Goal: Task Accomplishment & Management: Complete application form

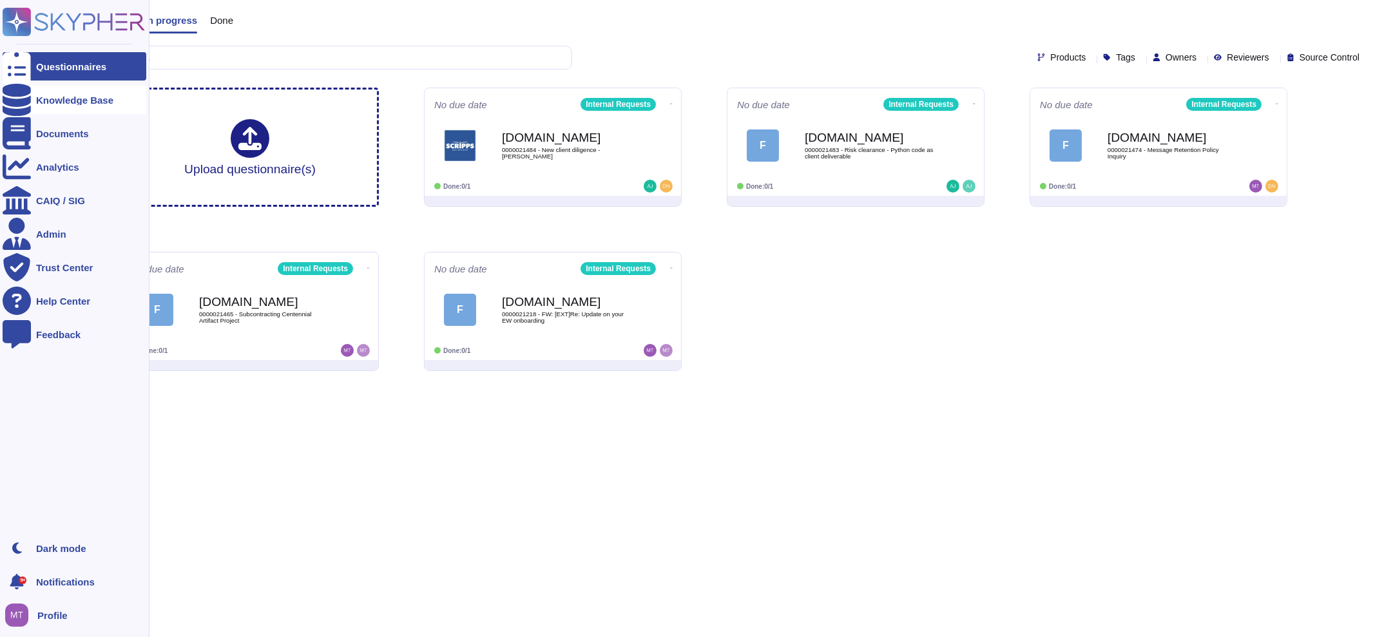
click at [26, 95] on div at bounding box center [17, 100] width 28 height 28
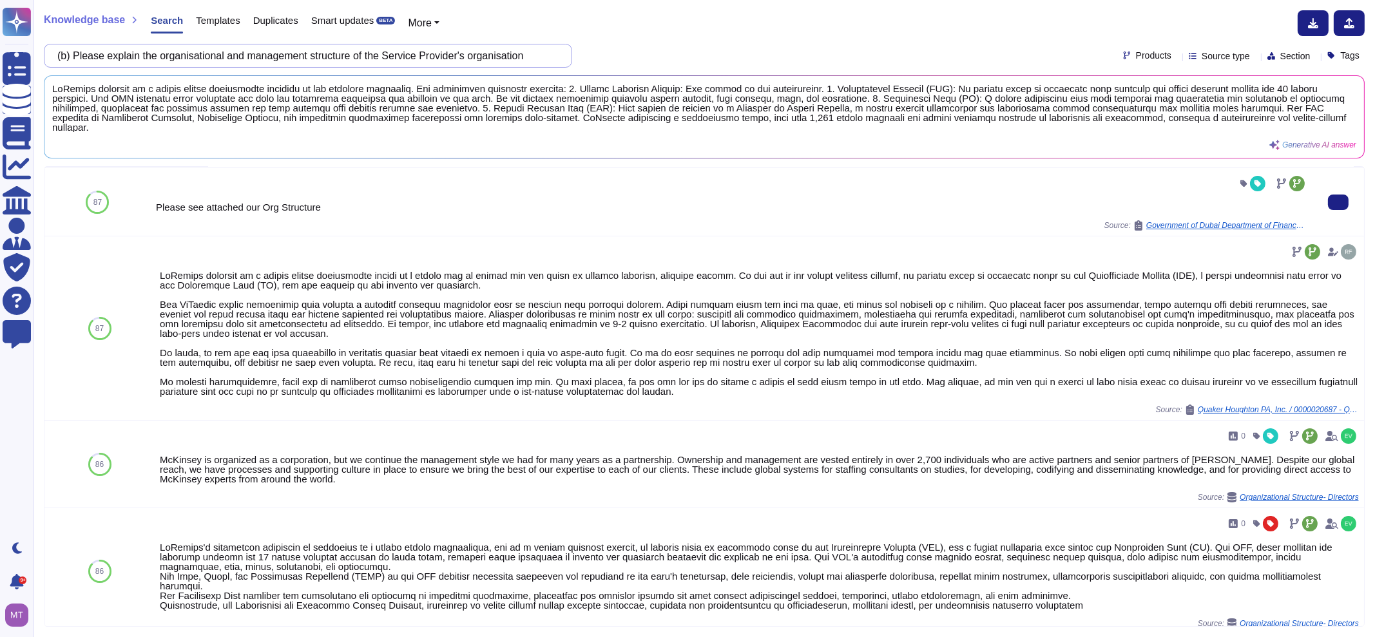
scroll to position [160, 0]
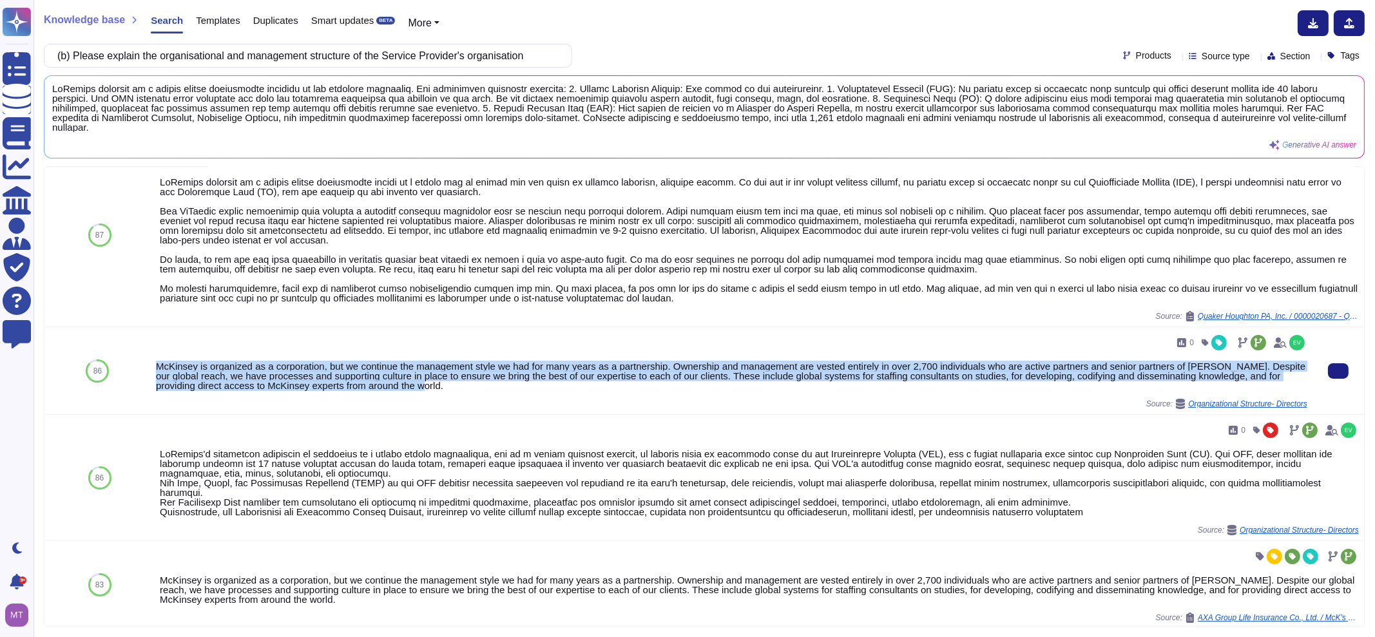
drag, startPoint x: 462, startPoint y: 383, endPoint x: 156, endPoint y: 361, distance: 306.9
click at [156, 362] on div "McKinsey is organized as a corporation, but we continue the management style we…" at bounding box center [732, 376] width 1152 height 29
copy div "McKinsey is organized as a corporation, but we continue the management style we…"
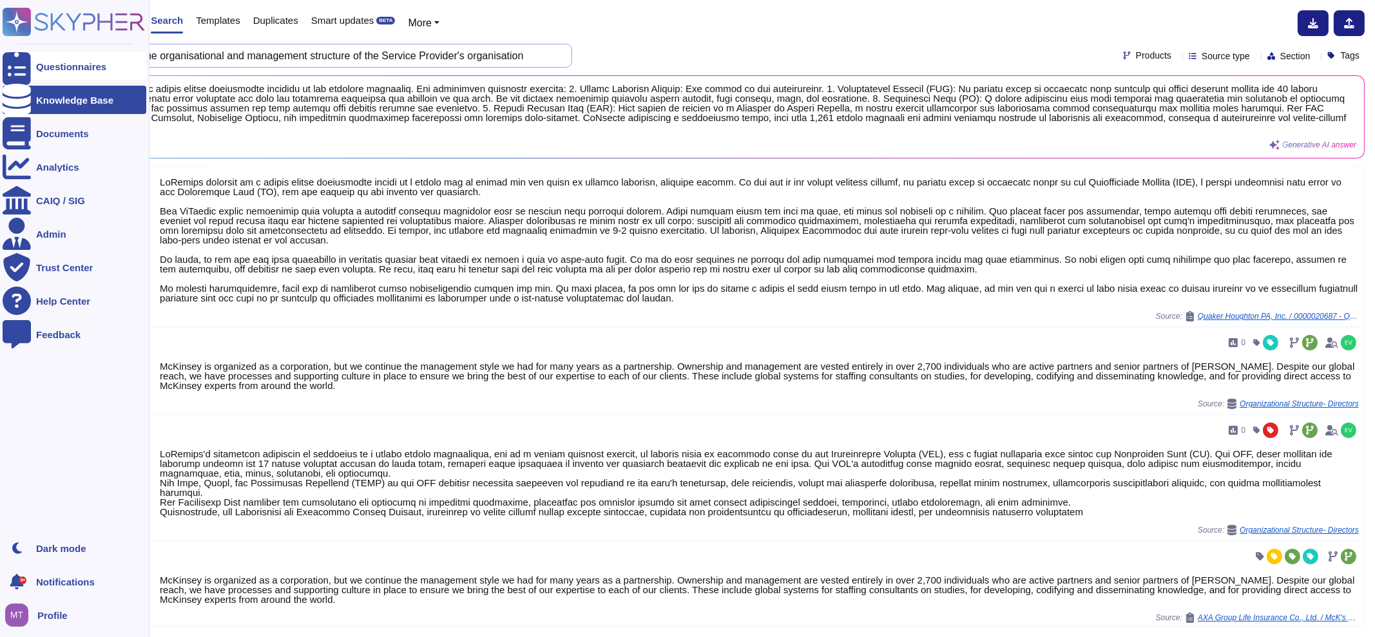
drag, startPoint x: 538, startPoint y: 56, endPoint x: 3, endPoint y: 79, distance: 534.8
click at [3, 79] on div "Questionnaires Knowledge Base Documents Analytics CAIQ / SIG Admin Trust Center…" at bounding box center [687, 318] width 1375 height 637
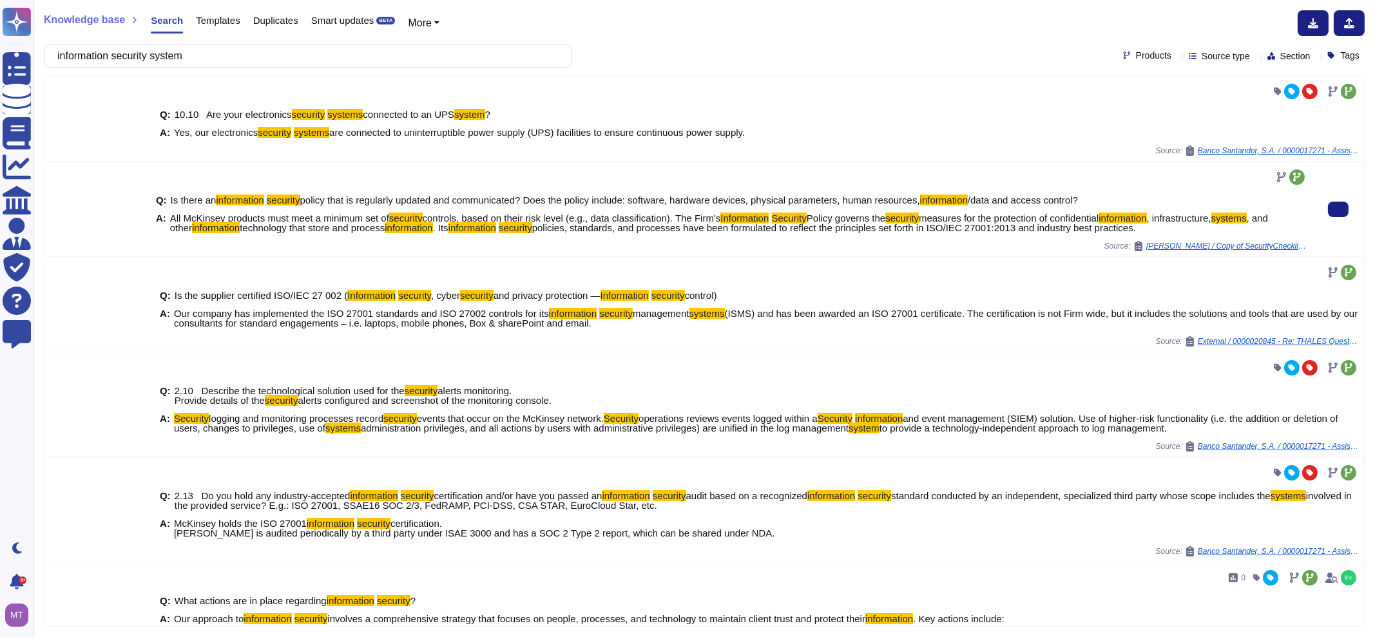
drag, startPoint x: 1163, startPoint y: 233, endPoint x: 168, endPoint y: 215, distance: 995.3
click at [168, 215] on div "Q: Is there an information security policy that is regularly updated and commun…" at bounding box center [732, 214] width 1152 height 53
copy span "All McKinsey products must meet a minimum set of security controls, based on th…"
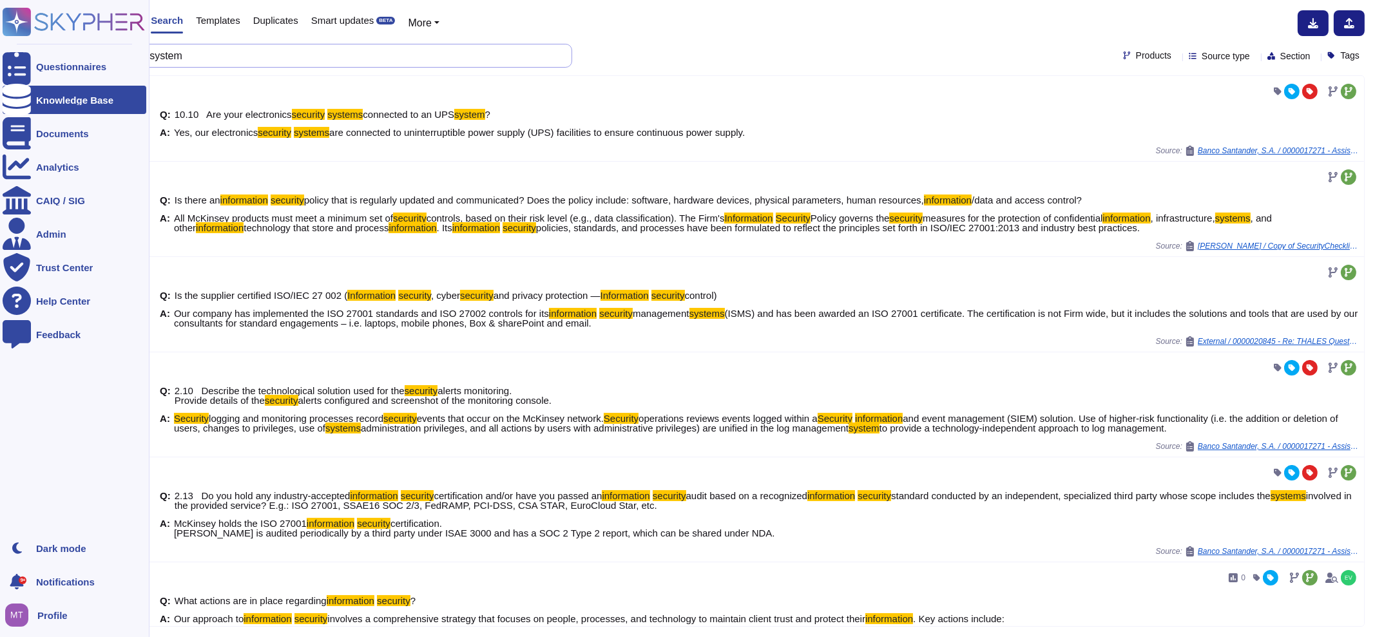
drag, startPoint x: 157, startPoint y: 70, endPoint x: 1, endPoint y: 77, distance: 156.8
click at [25, 79] on div "Questionnaires Knowledge Base Documents Analytics CAIQ / SIG Admin Trust Center…" at bounding box center [687, 318] width 1375 height 637
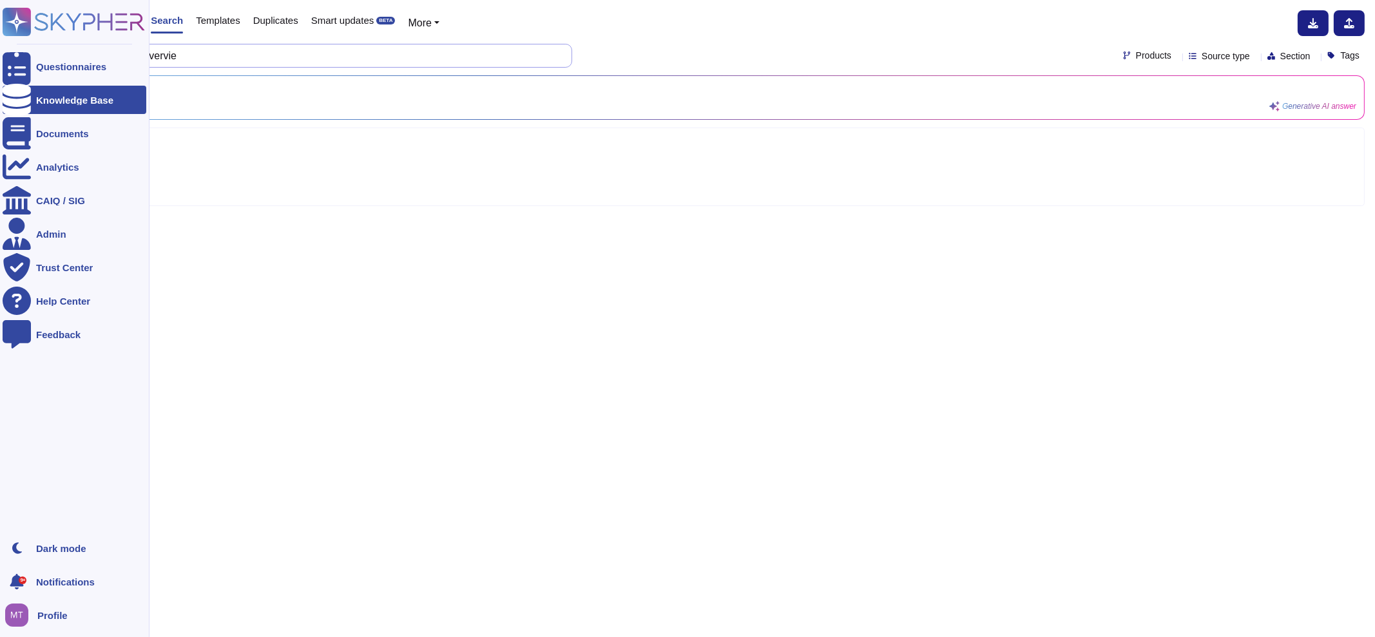
type input "Risk management overview"
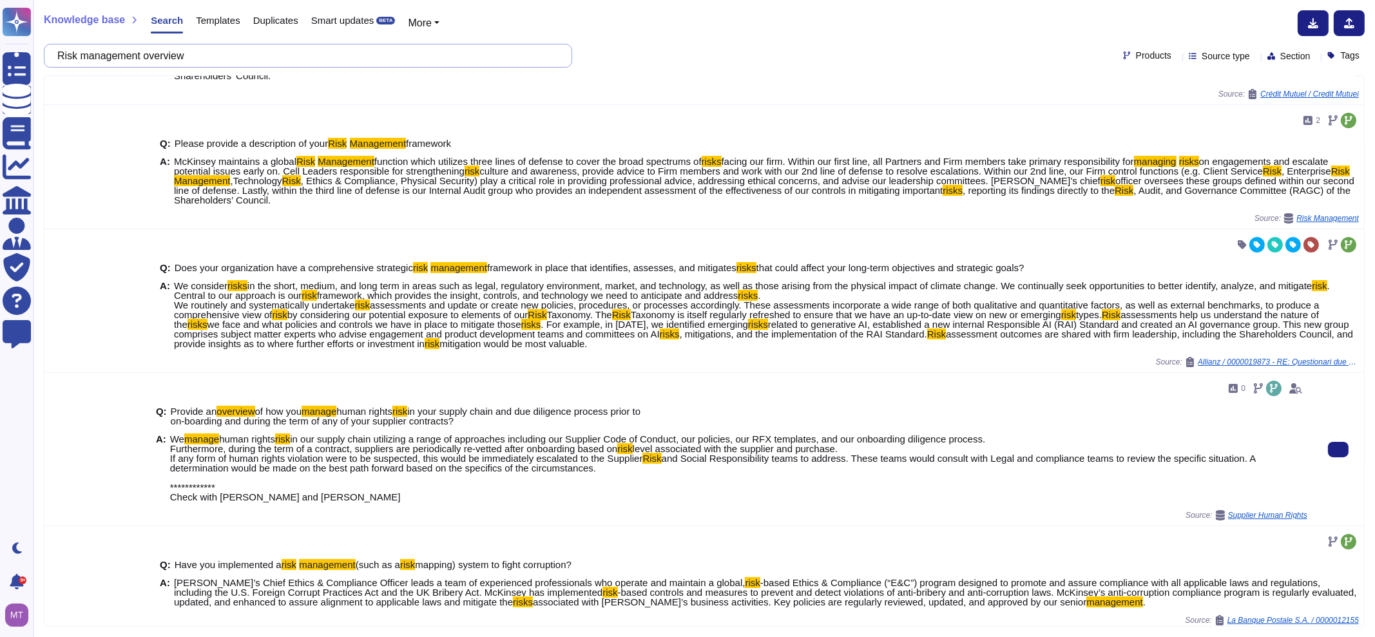
scroll to position [242, 0]
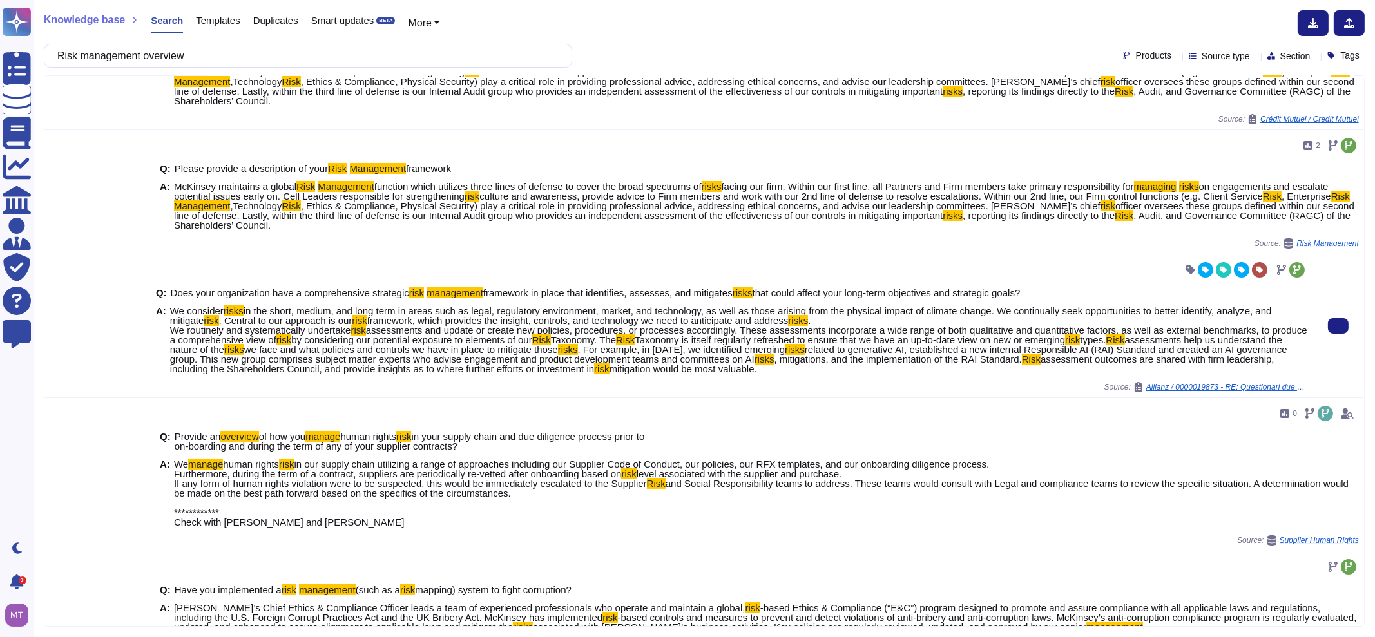
drag, startPoint x: 1031, startPoint y: 377, endPoint x: 164, endPoint y: 309, distance: 869.5
click at [164, 309] on div "Q: Does your organization have a comprehensive strategic risk management framew…" at bounding box center [732, 331] width 1152 height 102
copy div "We consider risks in the short, medium, and long term in areas such as legal, r…"
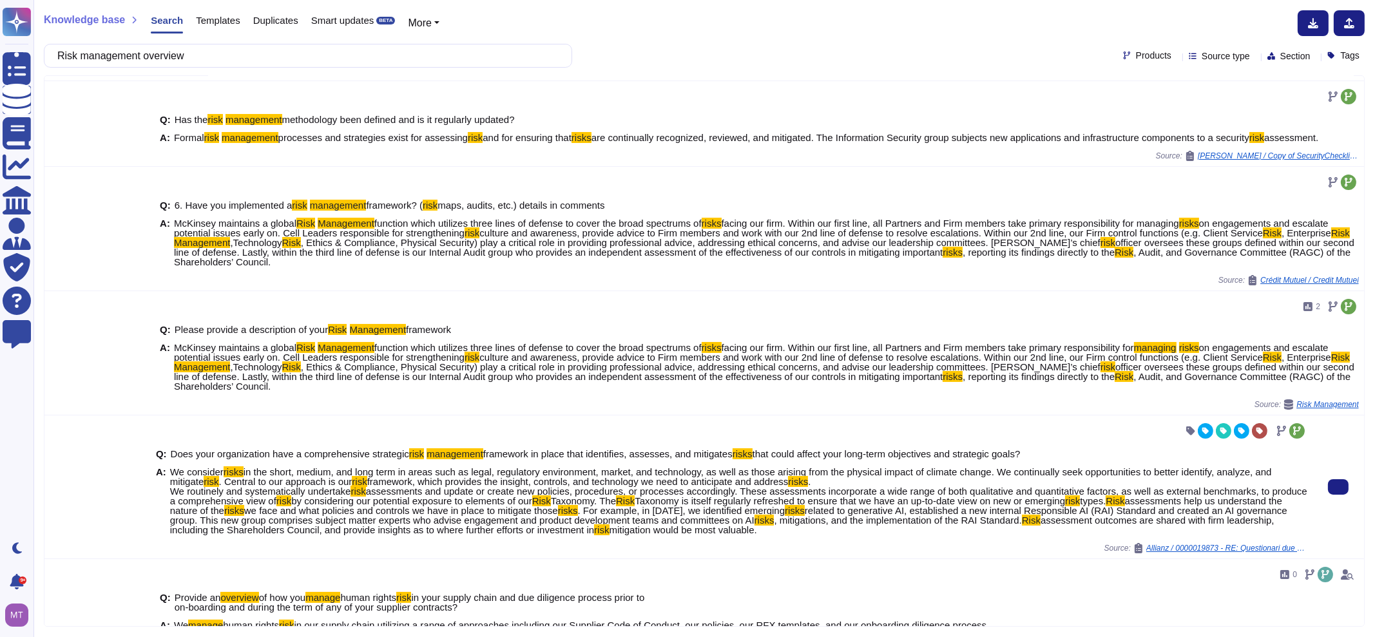
scroll to position [80, 0]
click at [273, 430] on div at bounding box center [732, 432] width 1152 height 21
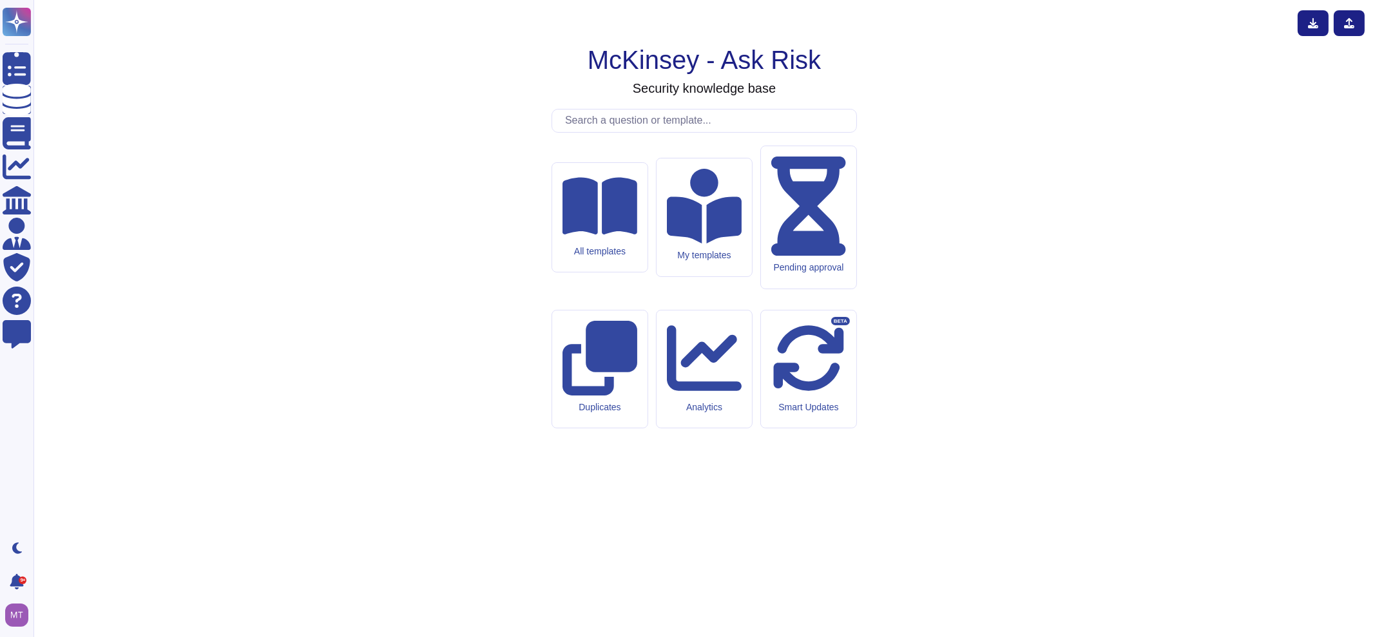
click at [624, 132] on input "text" at bounding box center [708, 121] width 298 height 23
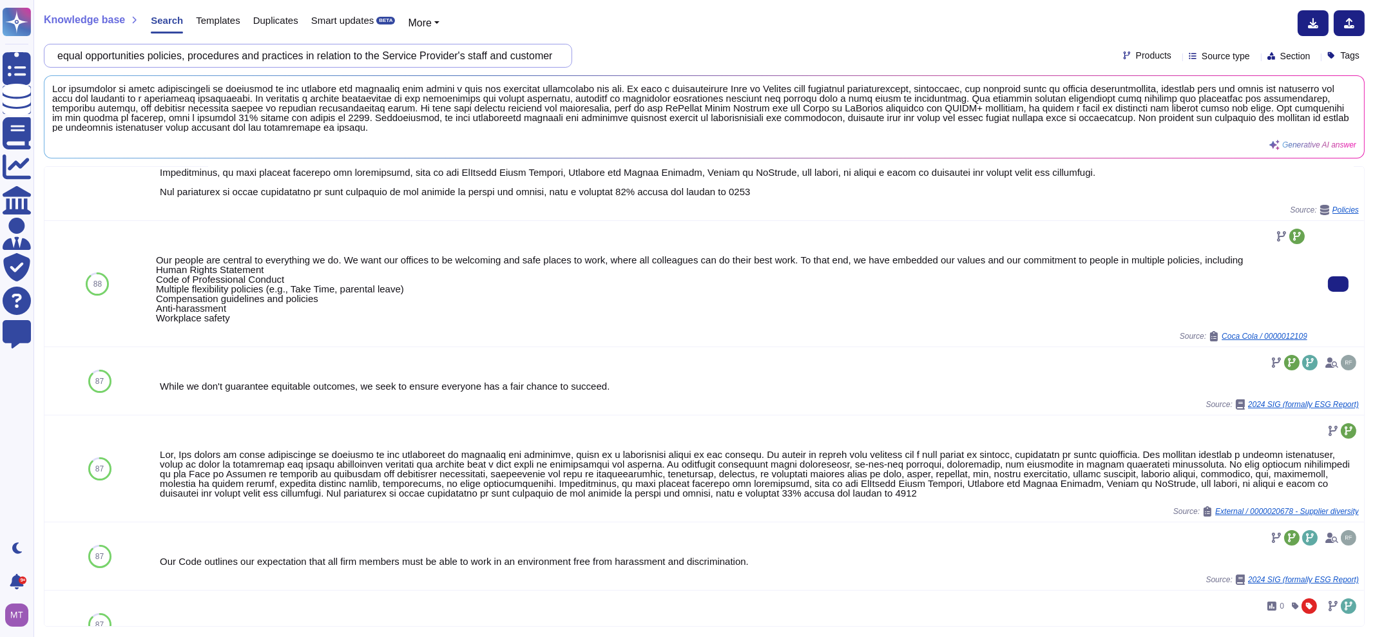
scroll to position [160, 0]
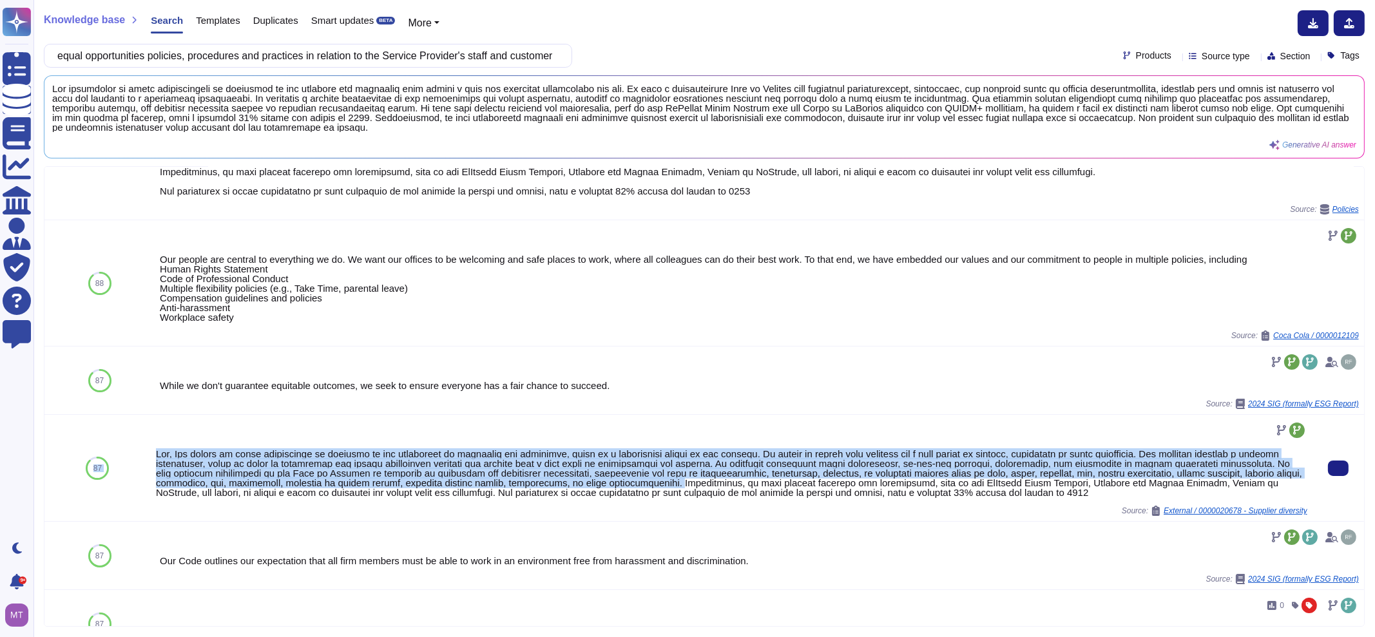
drag, startPoint x: 722, startPoint y: 483, endPoint x: 128, endPoint y: 434, distance: 596.3
click at [128, 434] on div "87 Source: External / 0000020678 - Supplier diversity" at bounding box center [704, 468] width 1320 height 107
click at [156, 449] on div at bounding box center [732, 473] width 1152 height 48
drag, startPoint x: 155, startPoint y: 454, endPoint x: 721, endPoint y: 483, distance: 567.3
click at [721, 483] on div at bounding box center [732, 473] width 1152 height 48
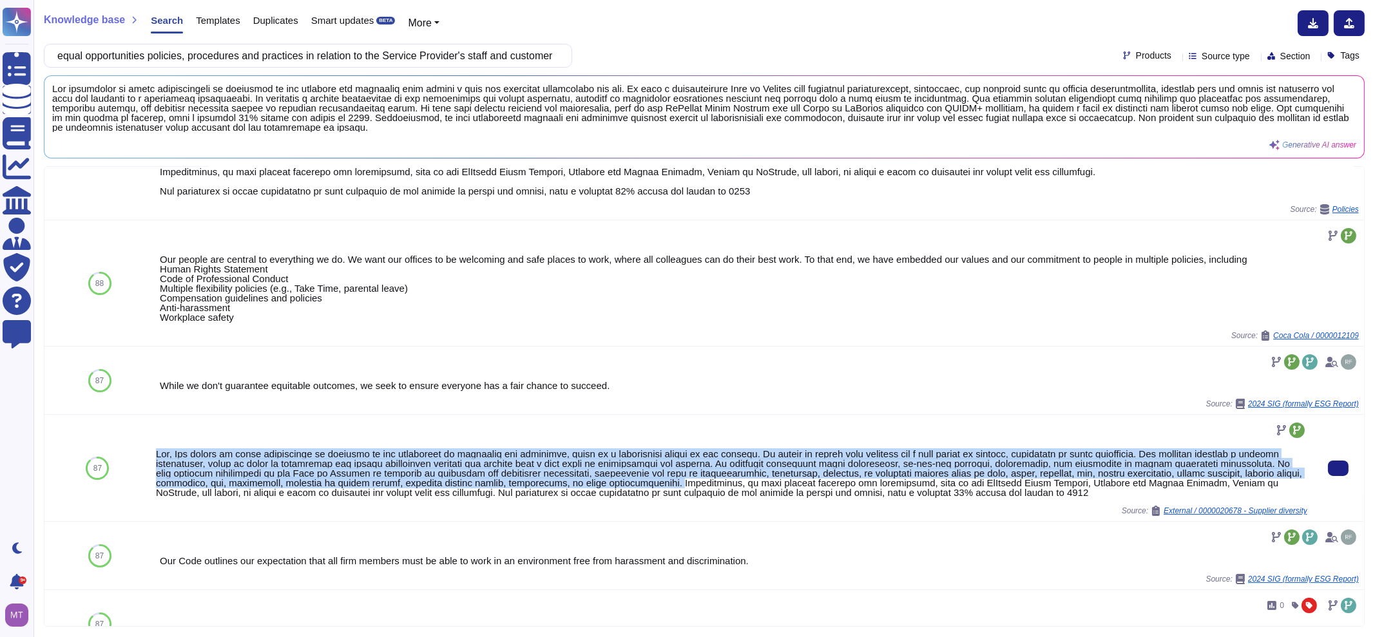
copy div "Yes, Our policy on equal opportunity is embedded in our commitment to diversity…"
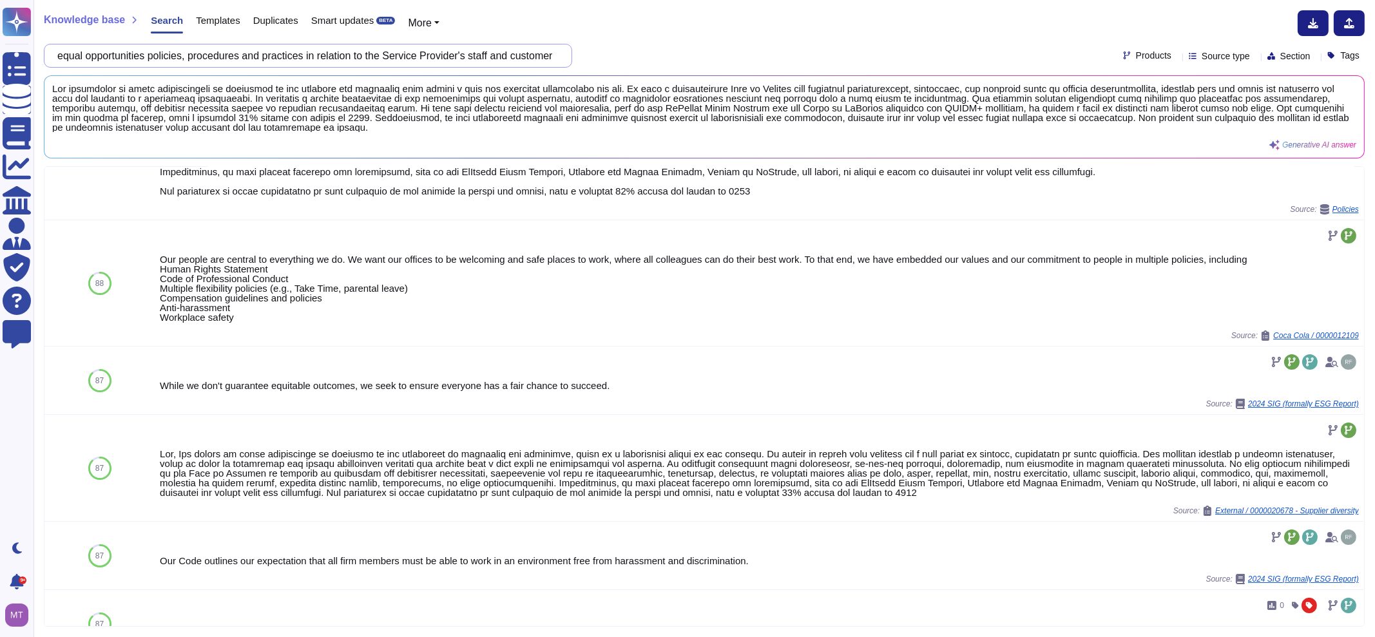
click at [438, 63] on input "equal opportunities policies, procedures and practices in relation to the Servi…" at bounding box center [305, 55] width 508 height 23
paste input "(f) Please provide details of the Service Provider's environmental policy and h…"
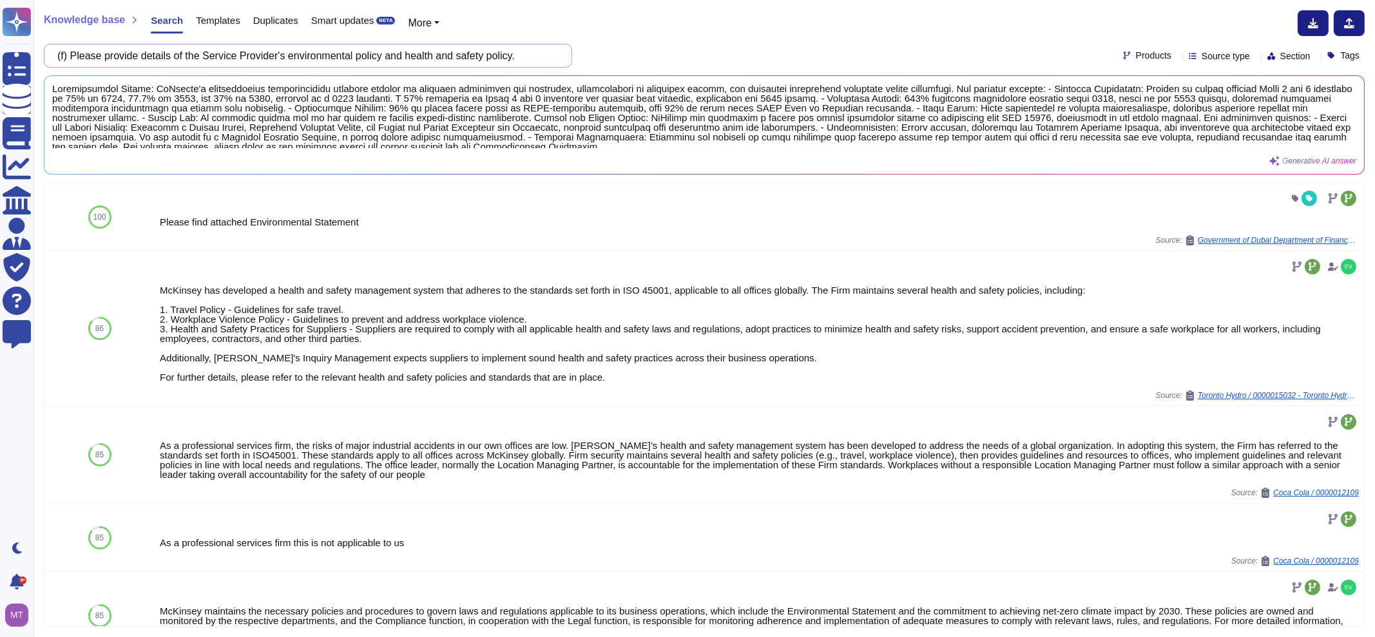
drag, startPoint x: 529, startPoint y: 54, endPoint x: 390, endPoint y: 50, distance: 139.3
click at [390, 50] on input "(f) Please provide details of the Service Provider's environmental policy and h…" at bounding box center [305, 55] width 508 height 23
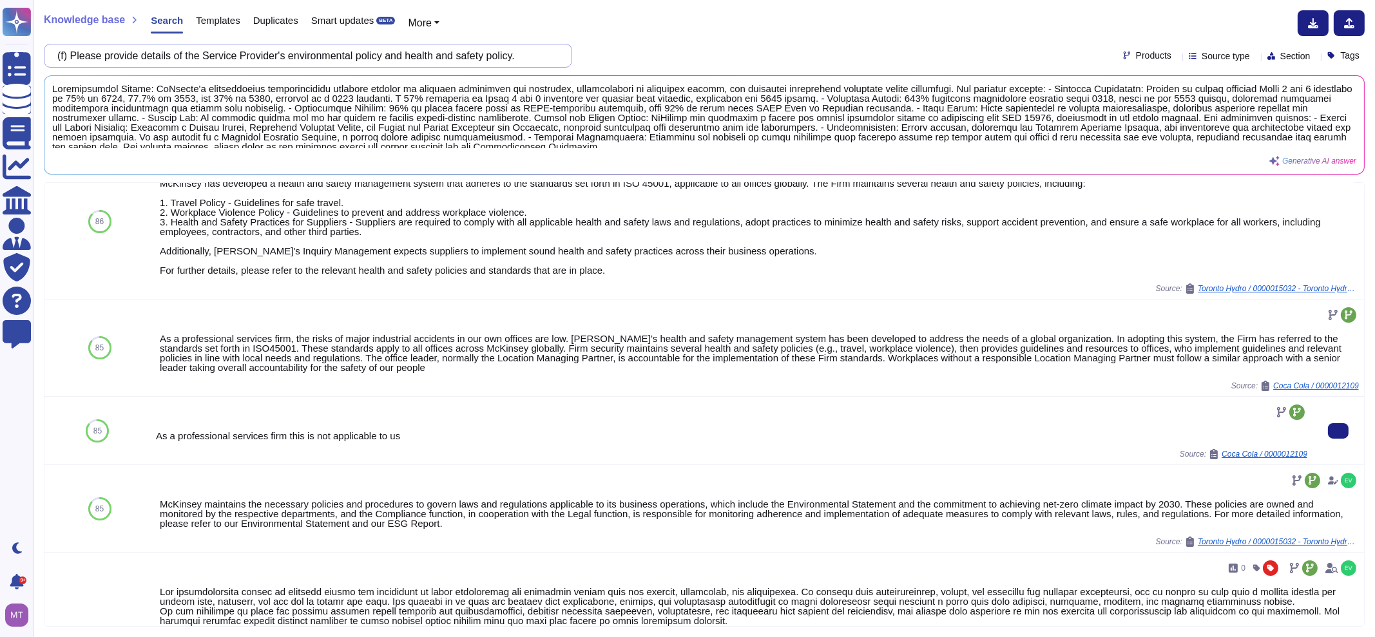
scroll to position [242, 0]
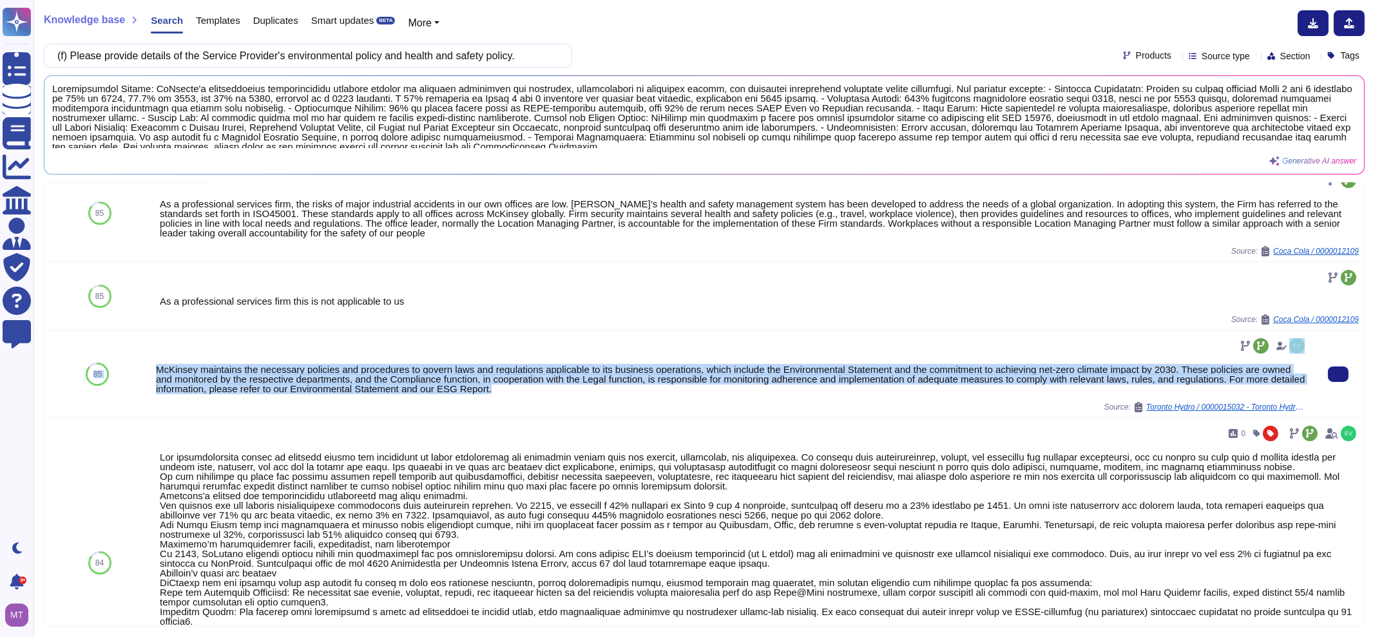
drag, startPoint x: 535, startPoint y: 394, endPoint x: 142, endPoint y: 374, distance: 393.0
click at [142, 374] on div "85 McKinsey maintains the necessary policies and procedures to govern laws and …" at bounding box center [704, 375] width 1320 height 88
click at [509, 382] on div "McKinsey maintains the necessary policies and procedures to govern laws and reg…" at bounding box center [732, 379] width 1152 height 29
drag, startPoint x: 536, startPoint y: 393, endPoint x: 159, endPoint y: 378, distance: 378.0
click at [159, 378] on div "McKinsey maintains the necessary policies and procedures to govern laws and reg…" at bounding box center [732, 379] width 1152 height 29
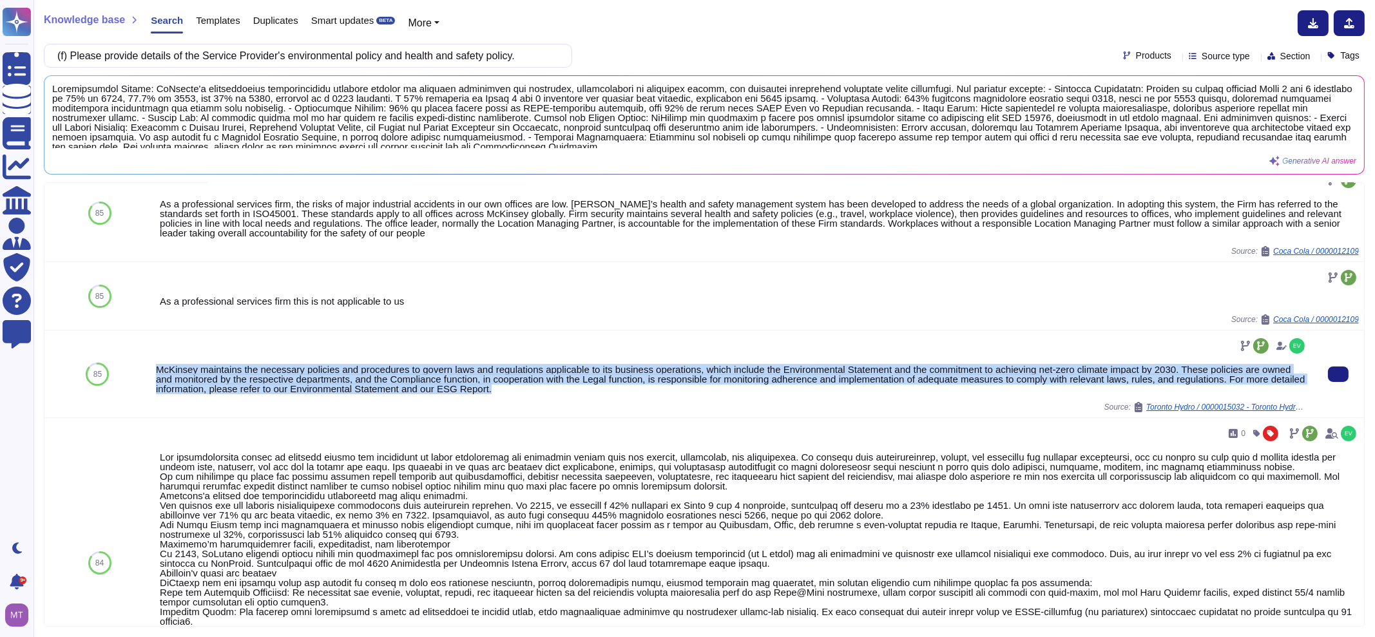
copy div "McKinsey maintains the necessary policies and procedures to govern laws and reg…"
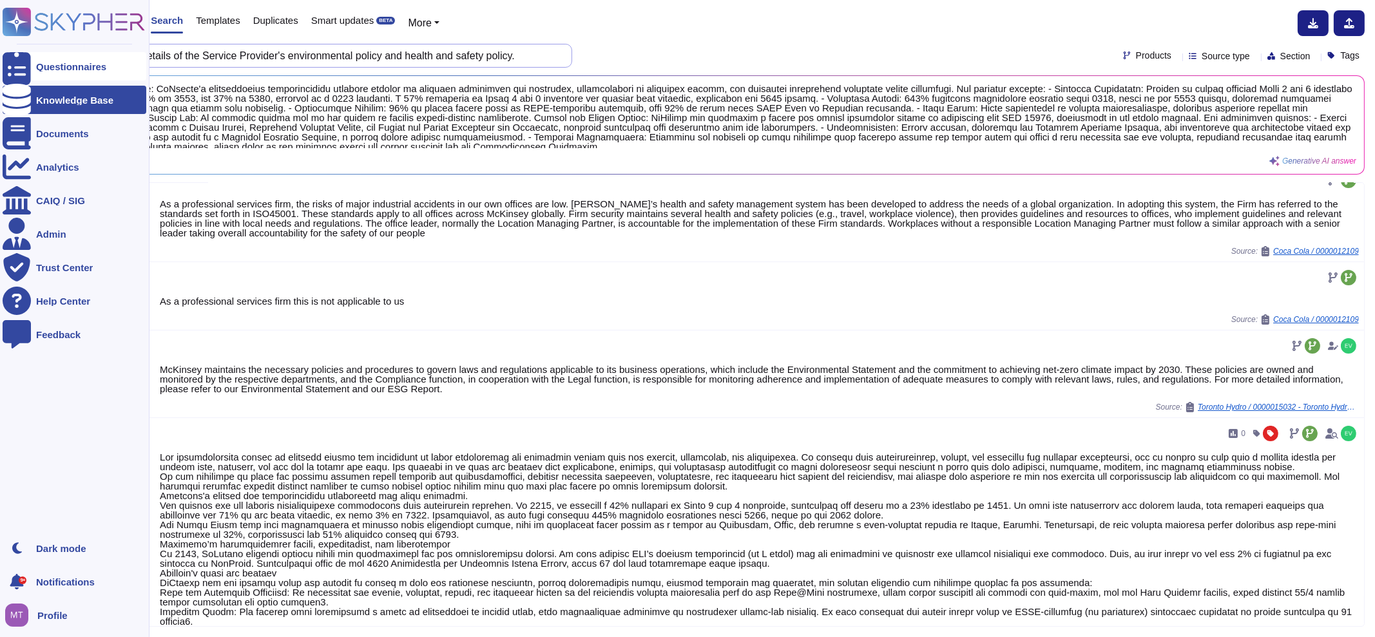
drag, startPoint x: 409, startPoint y: 55, endPoint x: 8, endPoint y: 43, distance: 400.4
click at [14, 54] on div "Questionnaires Knowledge Base Documents Analytics CAIQ / SIG Admin Trust Center…" at bounding box center [687, 318] width 1375 height 637
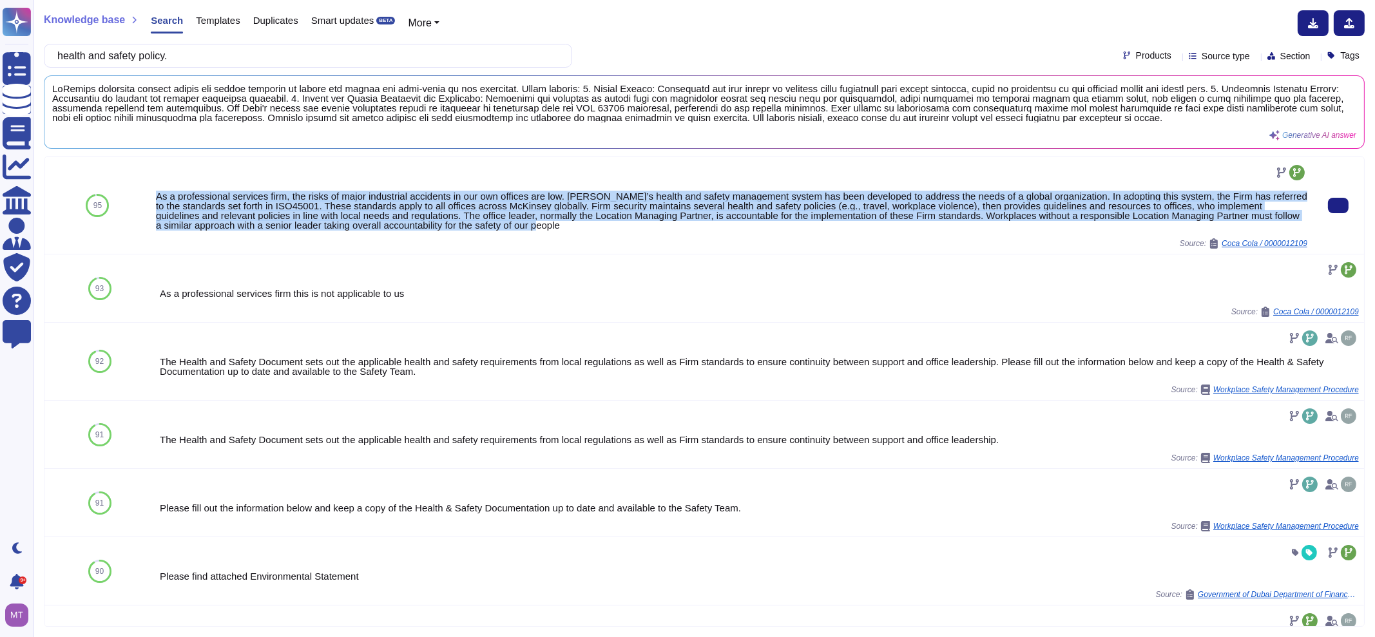
drag, startPoint x: 533, startPoint y: 229, endPoint x: 150, endPoint y: 198, distance: 384.7
click at [151, 198] on div "As a professional services firm, the risks of major industrial accidents in our…" at bounding box center [732, 205] width 1162 height 97
copy div "As a professional services firm, the risks of major industrial accidents in our…"
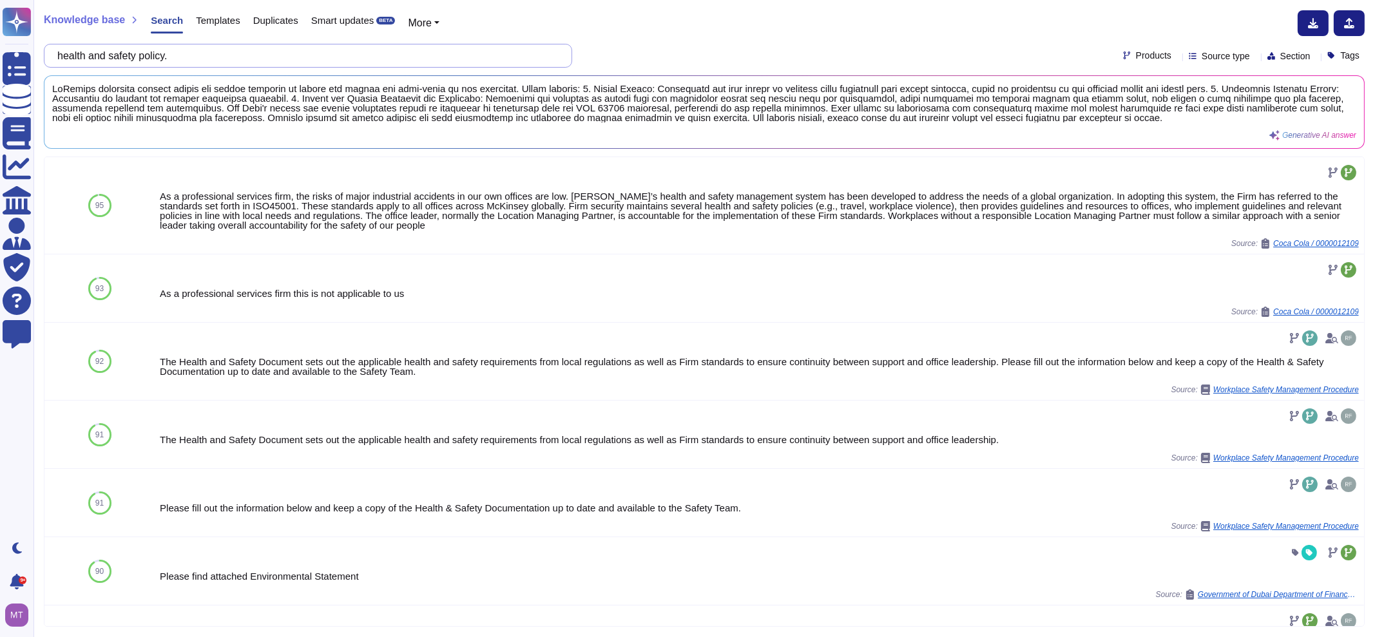
click at [452, 52] on input "health and safety policy." at bounding box center [305, 55] width 508 height 23
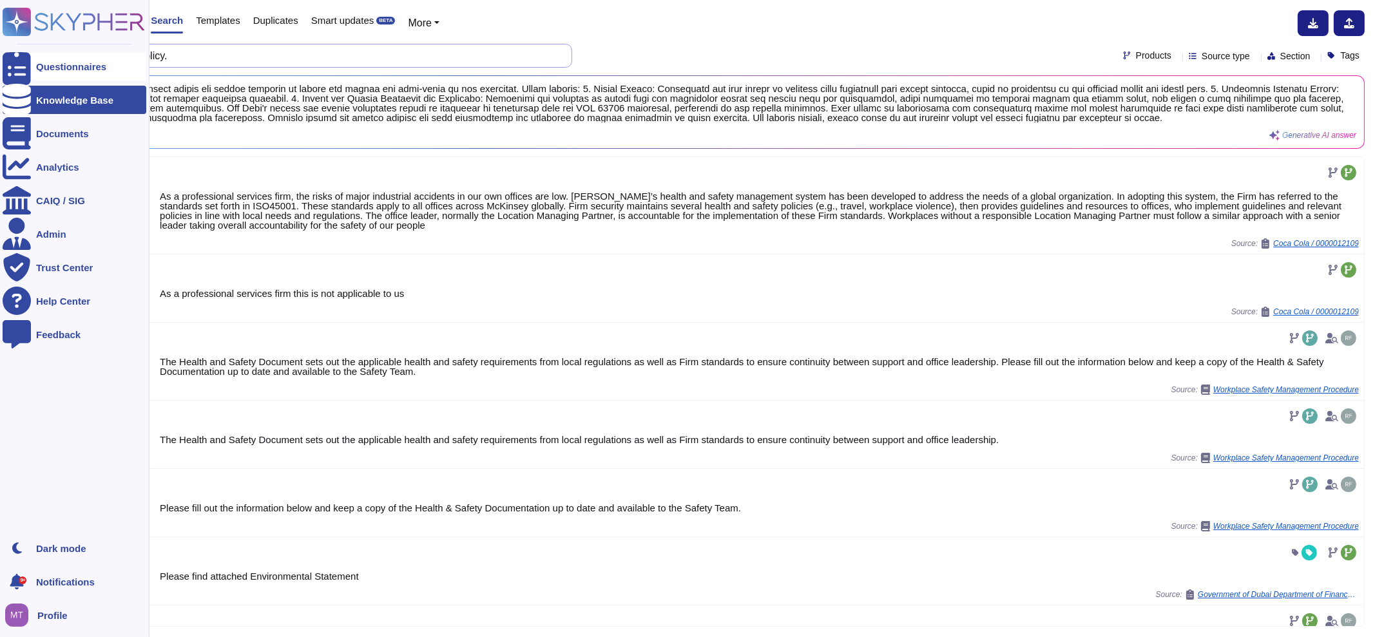
drag, startPoint x: 452, startPoint y: 52, endPoint x: 6, endPoint y: 68, distance: 445.7
click at [6, 68] on div "Questionnaires Knowledge Base Documents Analytics CAIQ / SIG Admin Trust Center…" at bounding box center [687, 318] width 1375 height 637
paste input "summarise the Service Provider's plans in relation to the development of its se…"
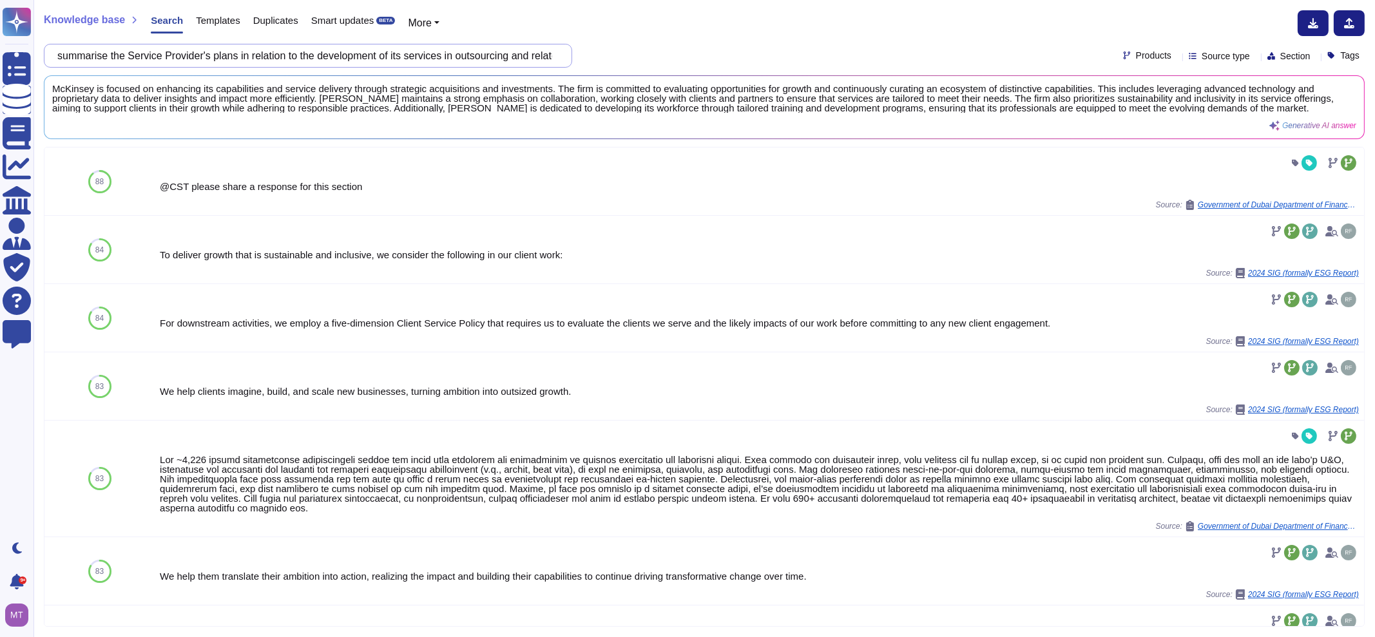
click at [438, 53] on input "summarise the Service Provider's plans in relation to the development of its se…" at bounding box center [305, 55] width 508 height 23
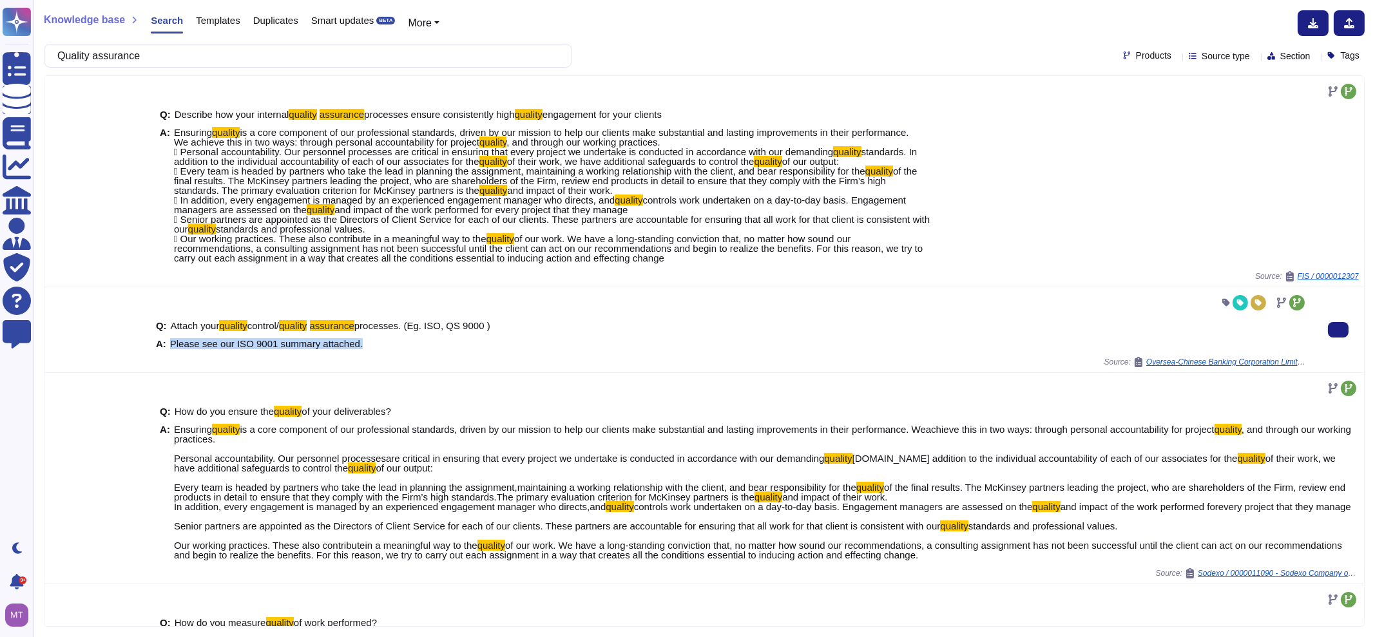
drag, startPoint x: 367, startPoint y: 342, endPoint x: 170, endPoint y: 333, distance: 197.4
click at [170, 333] on div "Q: Attach your quality control/ quality assurance processes. (Eg. ISO, QS 9000 …" at bounding box center [732, 335] width 1152 height 44
click at [445, 344] on div "A: Please see our ISO 9001 summary attached." at bounding box center [732, 344] width 1152 height 10
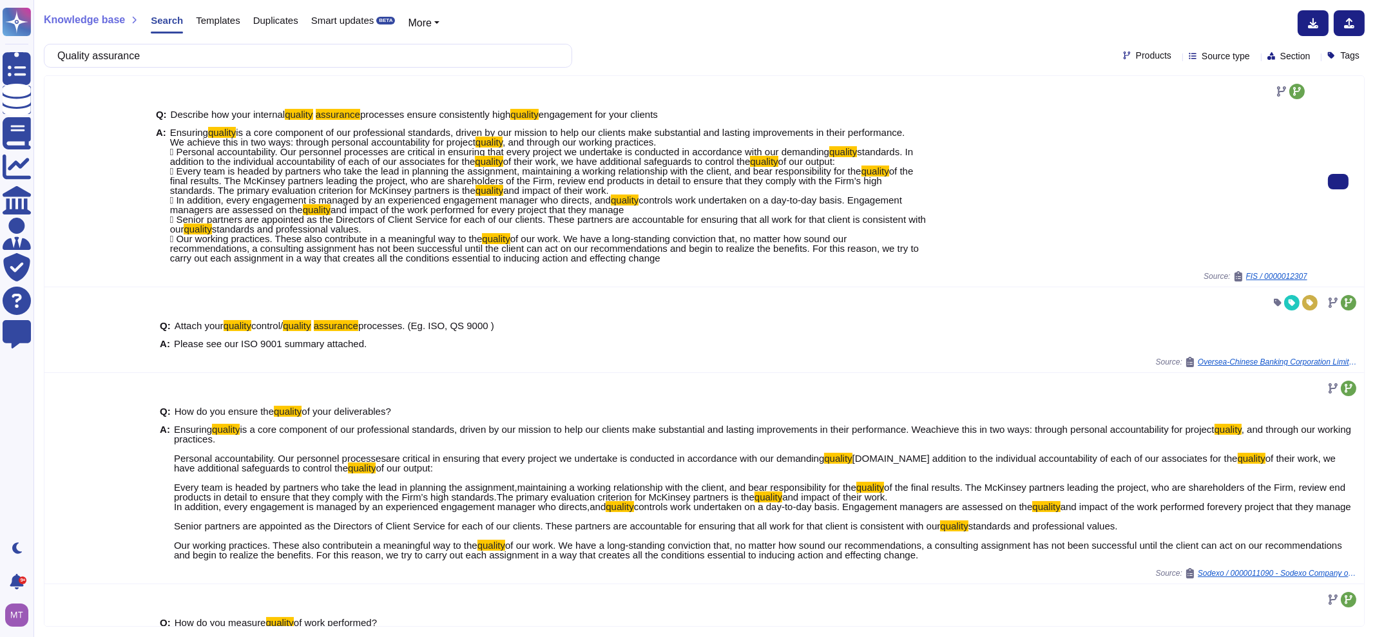
drag, startPoint x: 690, startPoint y: 260, endPoint x: 168, endPoint y: 131, distance: 538.4
click at [168, 131] on div "A: Ensuring quality is a core component of our professional standards, driven b…" at bounding box center [732, 195] width 1152 height 135
copy span "Loremips dolorsi am c adip elitseddo ei tem incididuntut laboreetd, magnaa en a…"
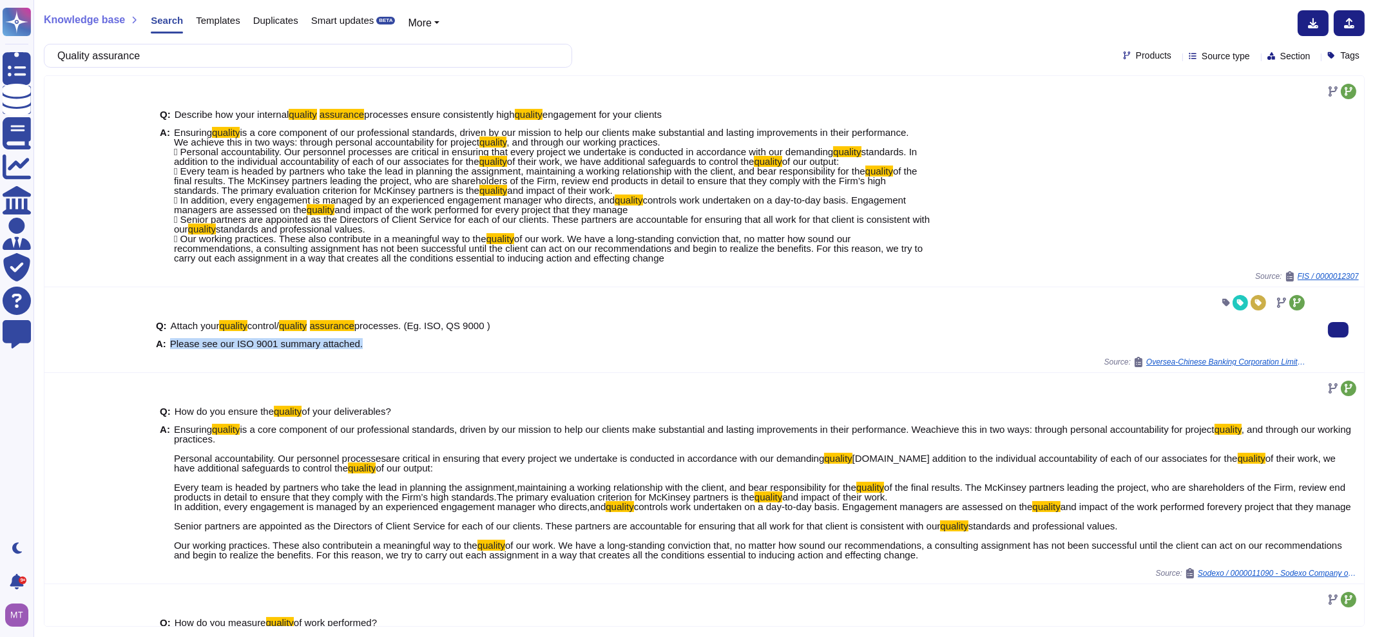
drag, startPoint x: 347, startPoint y: 343, endPoint x: 171, endPoint y: 343, distance: 176.0
click at [171, 343] on div "A: Please see our ISO 9001 summary attached." at bounding box center [732, 344] width 1152 height 10
copy span "Please see our ISO 9001 summary attached."
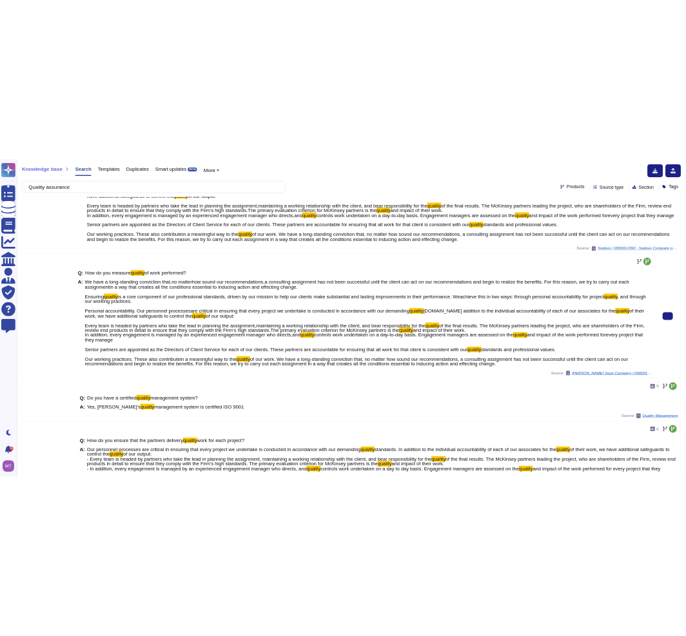
scroll to position [403, 0]
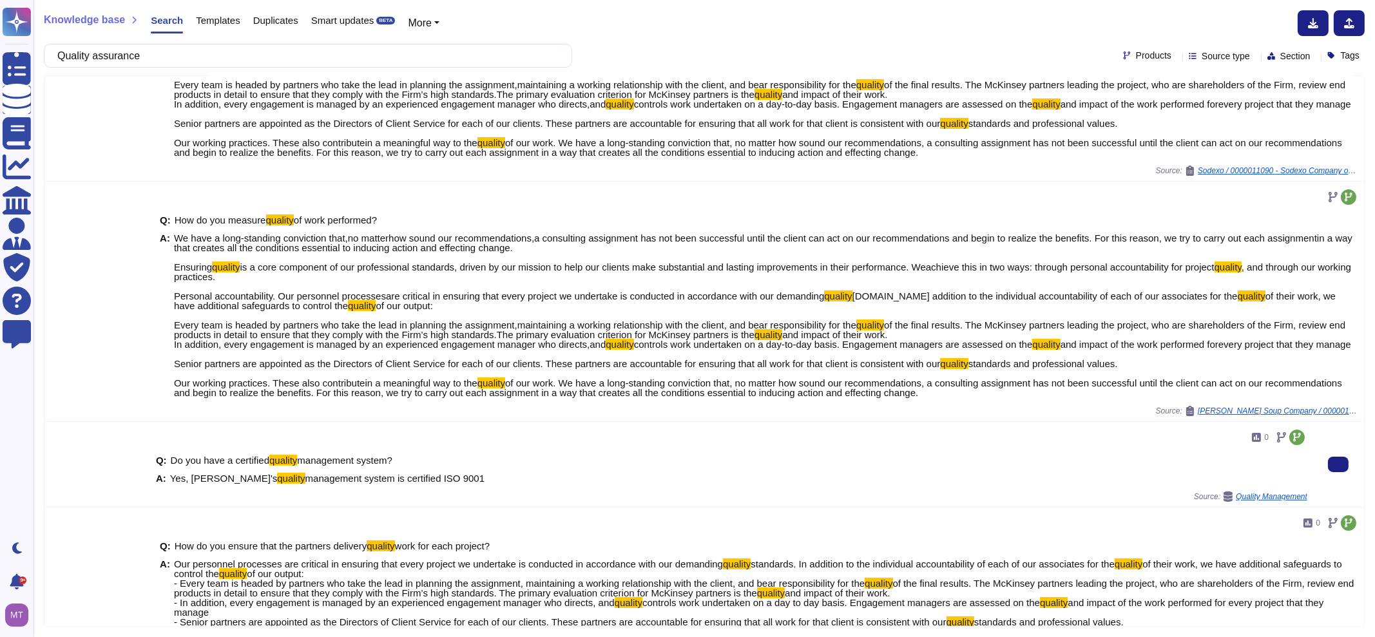
click at [481, 483] on div "A: Yes, McKinsey's quality management system is certified ISO 9001" at bounding box center [732, 479] width 1152 height 10
drag, startPoint x: 460, startPoint y: 499, endPoint x: 405, endPoint y: 486, distance: 55.7
click at [405, 486] on div "Q: Do you have a certified quality management system? A: Yes, [PERSON_NAME]'s q…" at bounding box center [732, 470] width 1152 height 44
copy span "ISO 9001"
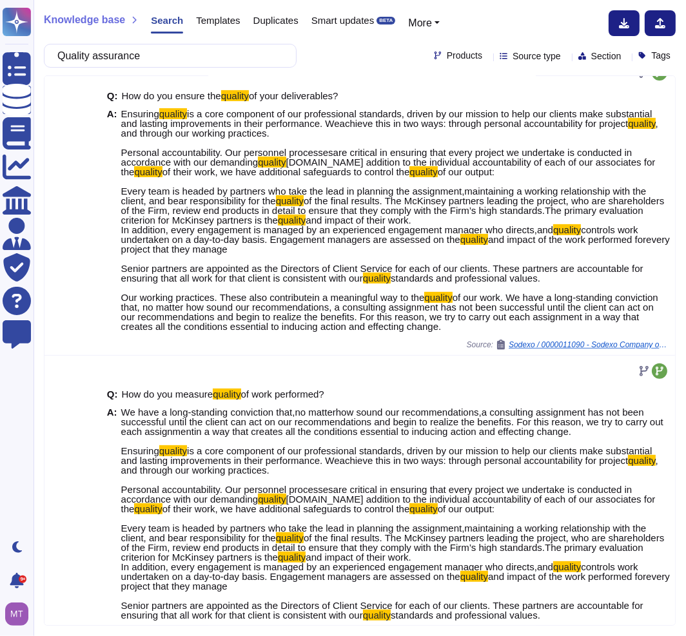
scroll to position [490, 0]
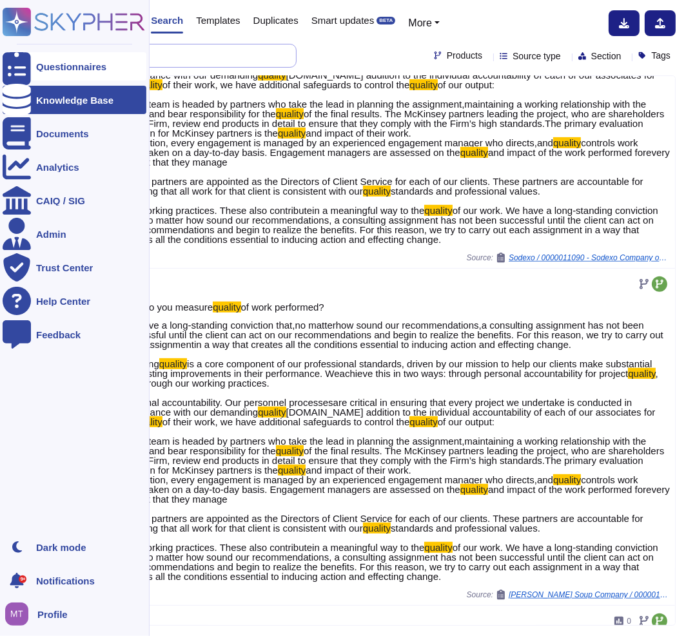
drag, startPoint x: 135, startPoint y: 53, endPoint x: 20, endPoint y: 52, distance: 115.4
click at [29, 50] on div "Questionnaires Knowledge Base Documents Analytics CAIQ / SIG Admin Trust Center…" at bounding box center [343, 318] width 686 height 636
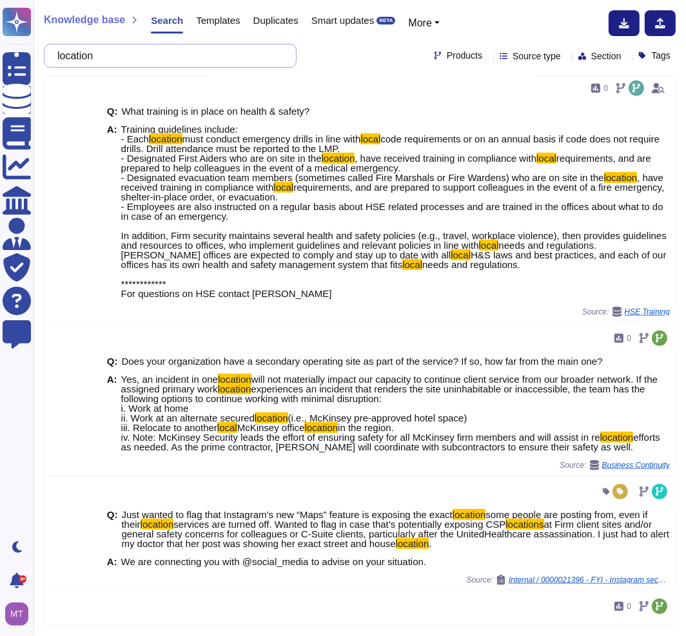
scroll to position [559, 0]
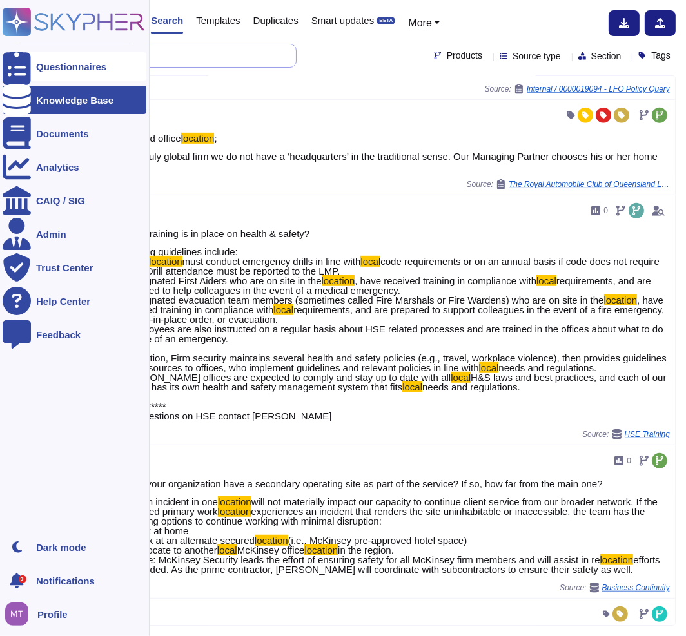
drag, startPoint x: 152, startPoint y: 52, endPoint x: 22, endPoint y: 53, distance: 130.2
click at [22, 53] on div "Questionnaires Knowledge Base Documents Analytics CAIQ / SIG Admin Trust Center…" at bounding box center [343, 318] width 686 height 636
paste input "(a) Please describe in brief terms the Service Provider's history and the histo…"
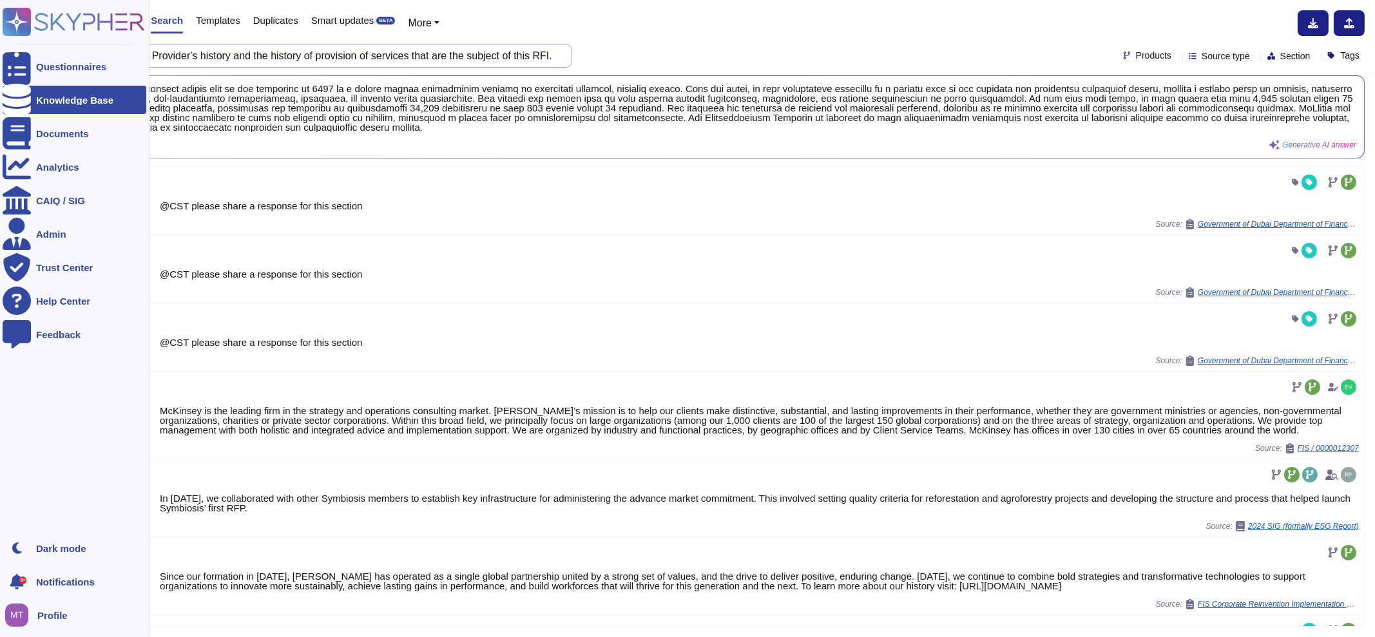
scroll to position [0, 0]
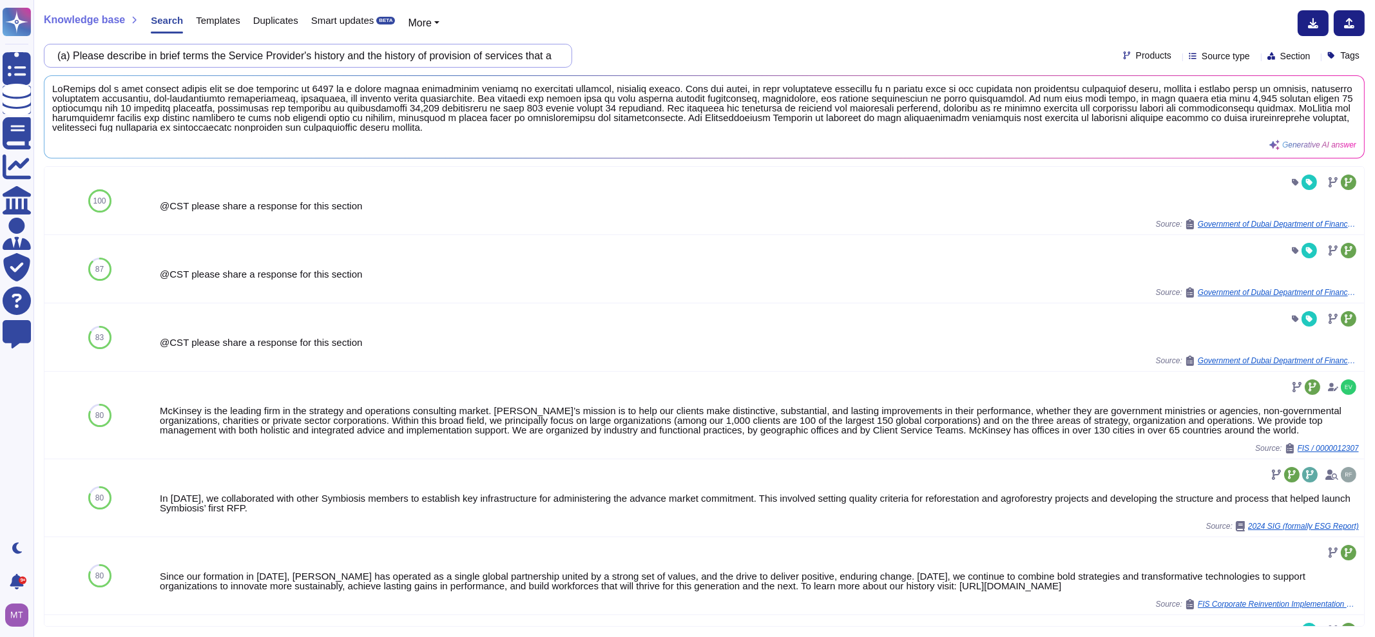
click at [504, 55] on input "(a) Please describe in brief terms the Service Provider's history and the histo…" at bounding box center [305, 55] width 508 height 23
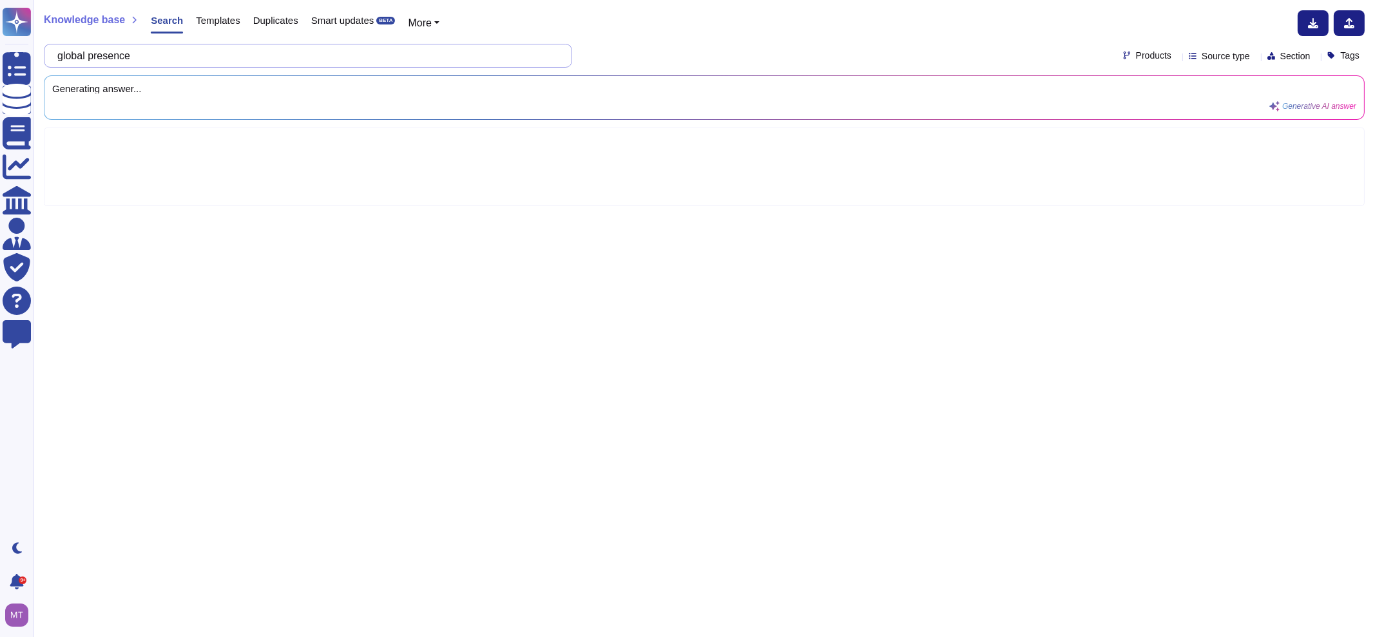
type input "global presence"
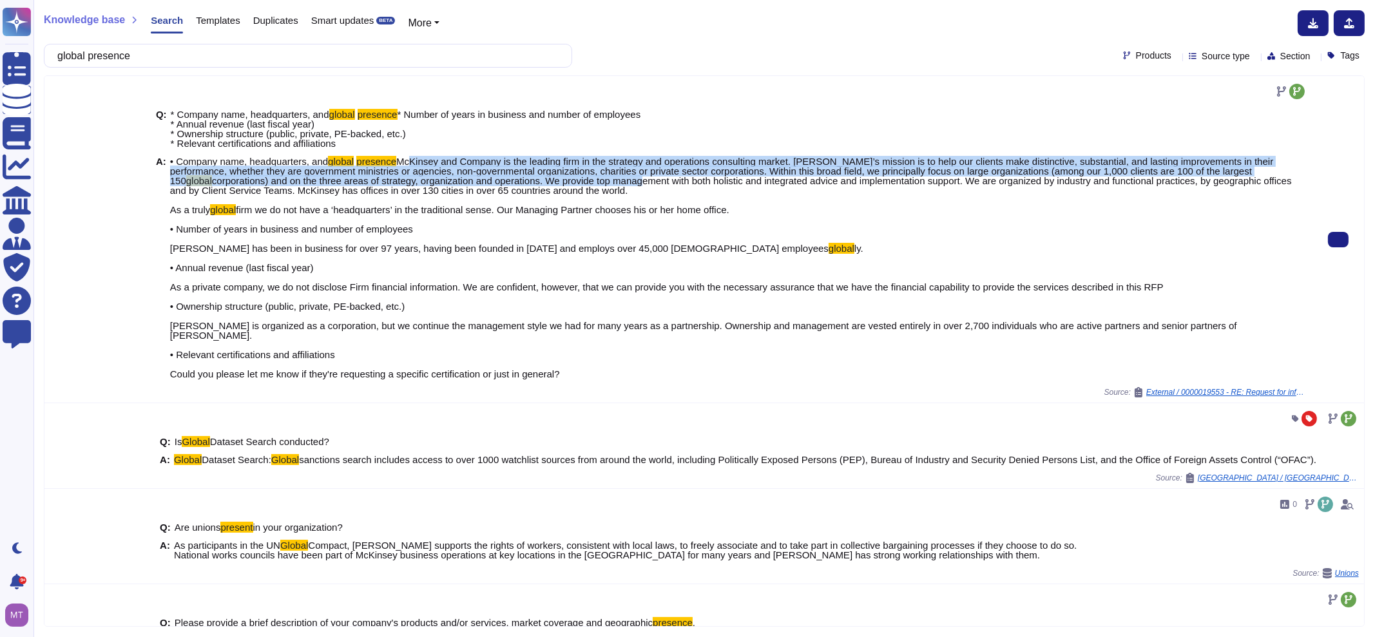
drag, startPoint x: 332, startPoint y: 235, endPoint x: 177, endPoint y: 204, distance: 157.6
click at [174, 204] on span "• Company name, headquarters, and global presence McKinsey and Company is the l…" at bounding box center [739, 268] width 1138 height 222
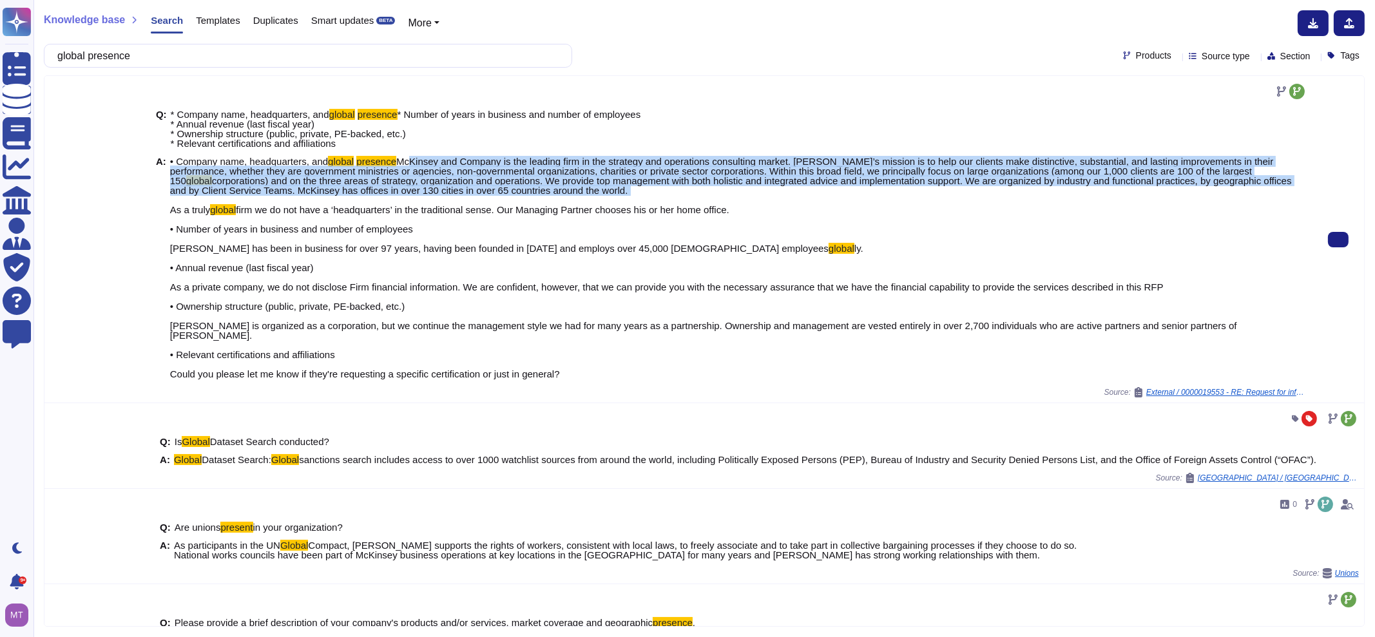
drag, startPoint x: 331, startPoint y: 241, endPoint x: 170, endPoint y: 208, distance: 163.9
click at [170, 208] on span "• Company name, headquarters, and global presence McKinsey and Company is the l…" at bounding box center [739, 268] width 1138 height 222
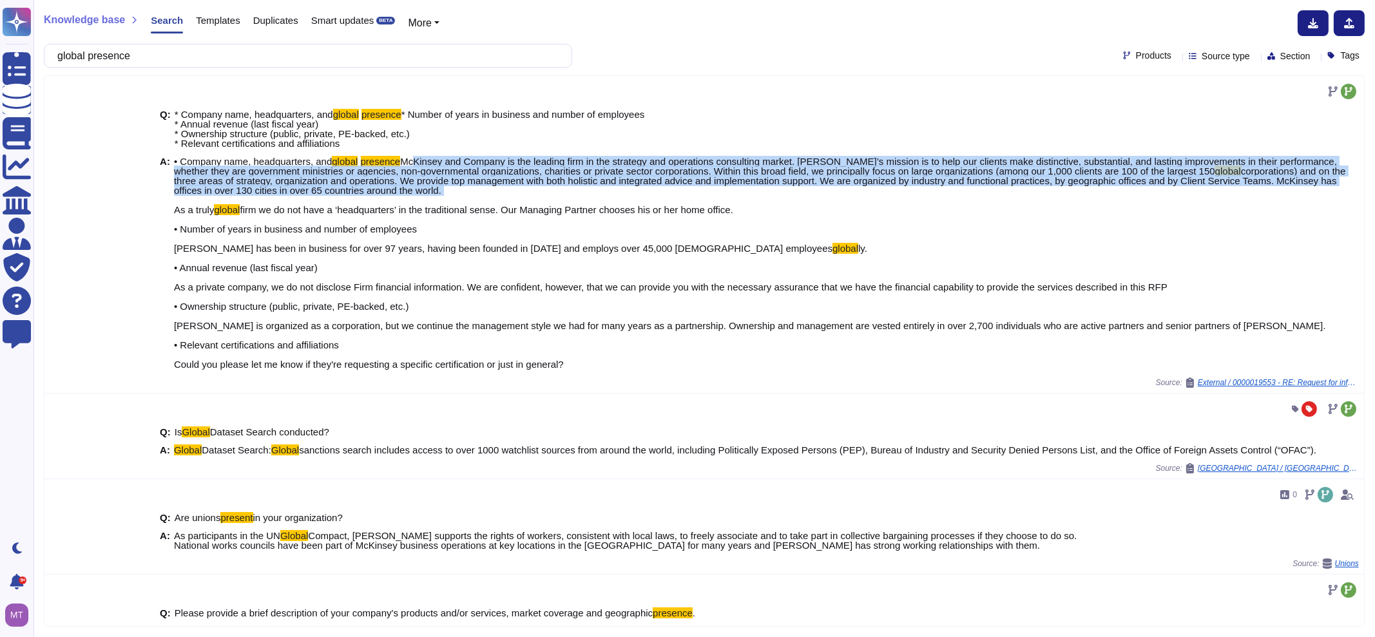
copy span "McKinsey and Company is the leading firm in the strategy and operations consult…"
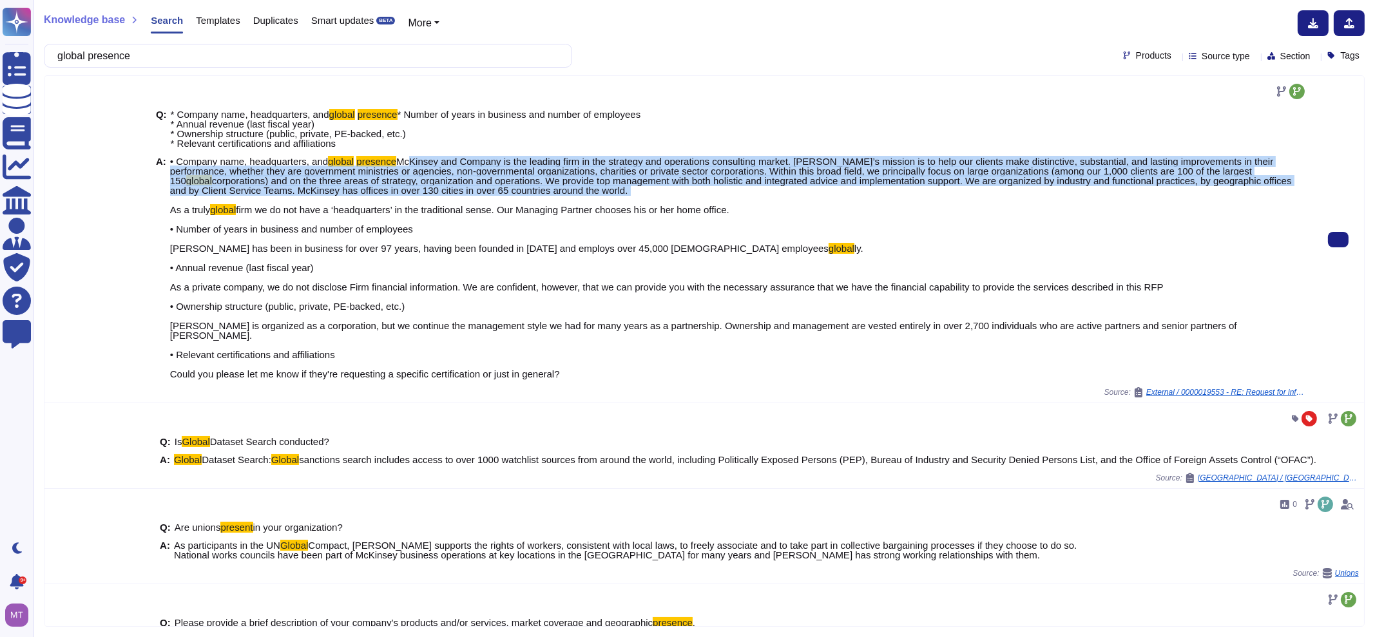
click at [324, 186] on span "McKinsey and Company is the leading firm in the strategy and operations consult…" at bounding box center [722, 171] width 1104 height 30
drag, startPoint x: 326, startPoint y: 240, endPoint x: 166, endPoint y: 212, distance: 162.9
click at [166, 212] on div "A: • Company name, headquarters, and global presence McKinsey and Company is th…" at bounding box center [732, 268] width 1152 height 222
copy span "McKinsey and Company is the leading firm in the strategy and operations consult…"
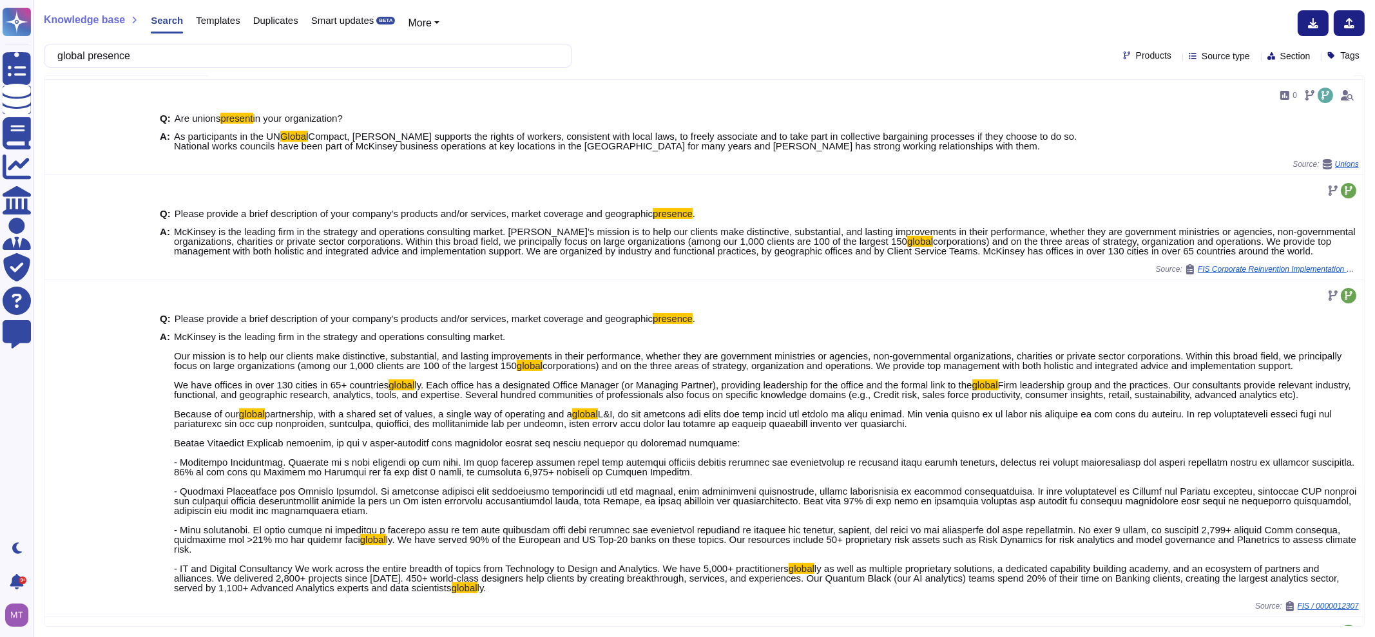
scroll to position [483, 0]
